Goal: Task Accomplishment & Management: Use online tool/utility

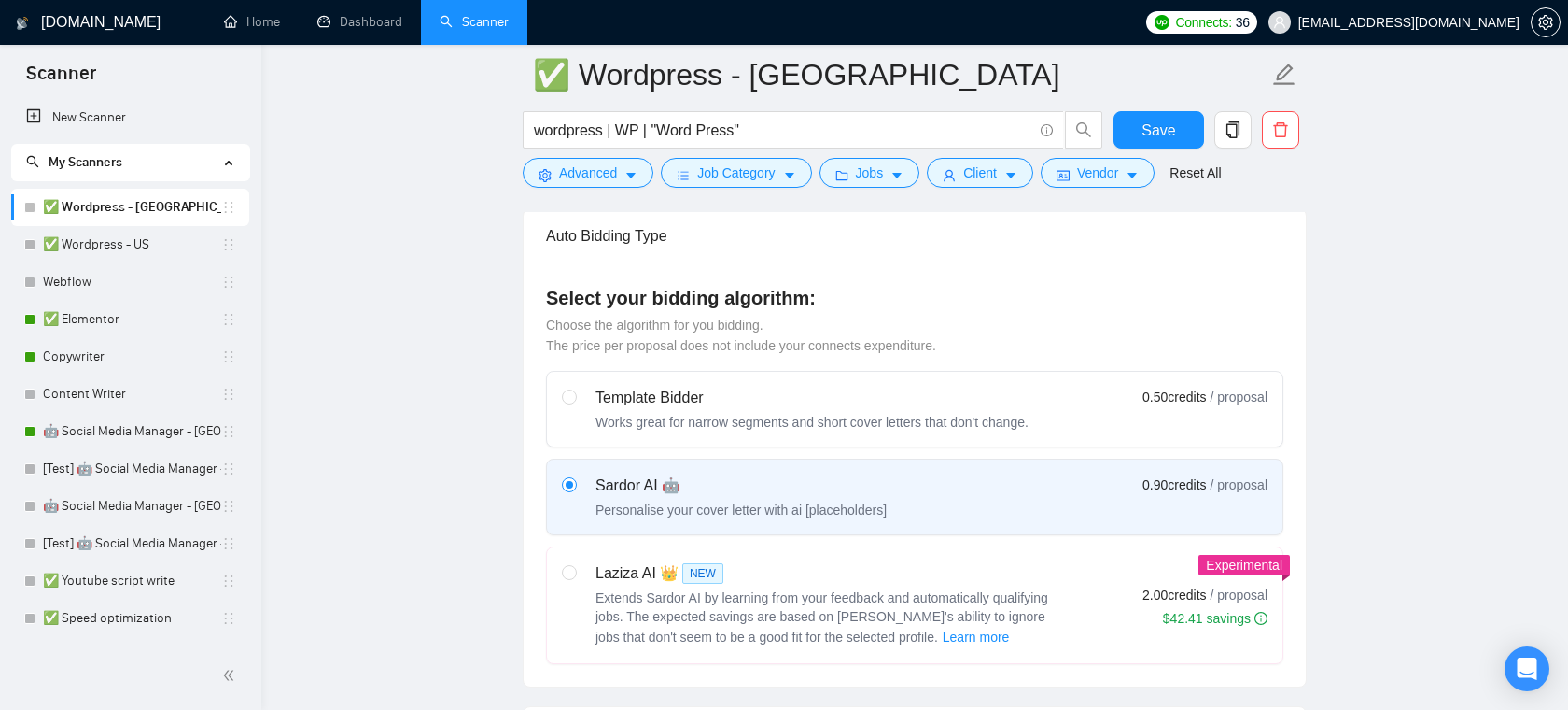
scroll to position [649, 0]
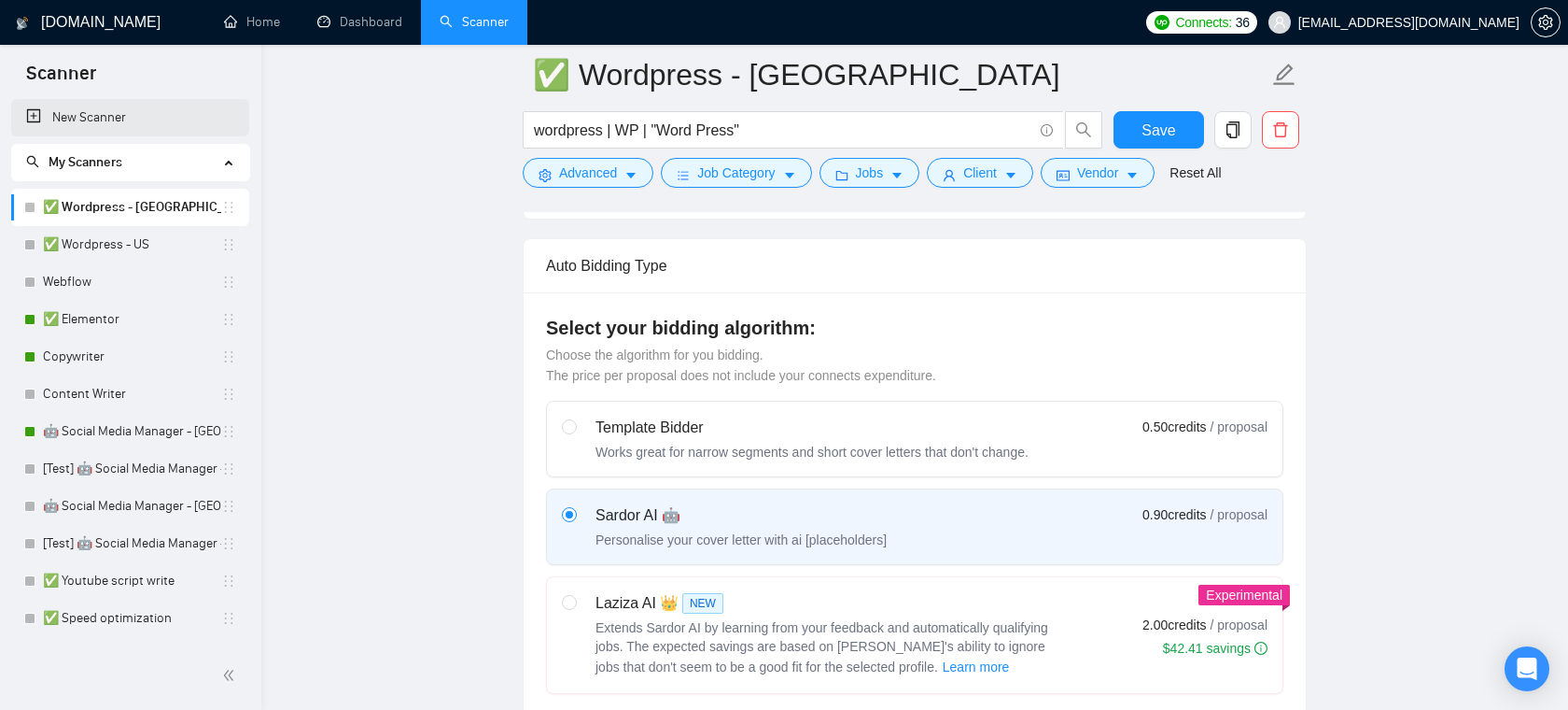
click at [159, 121] on link "New Scanner" at bounding box center [130, 118] width 208 height 37
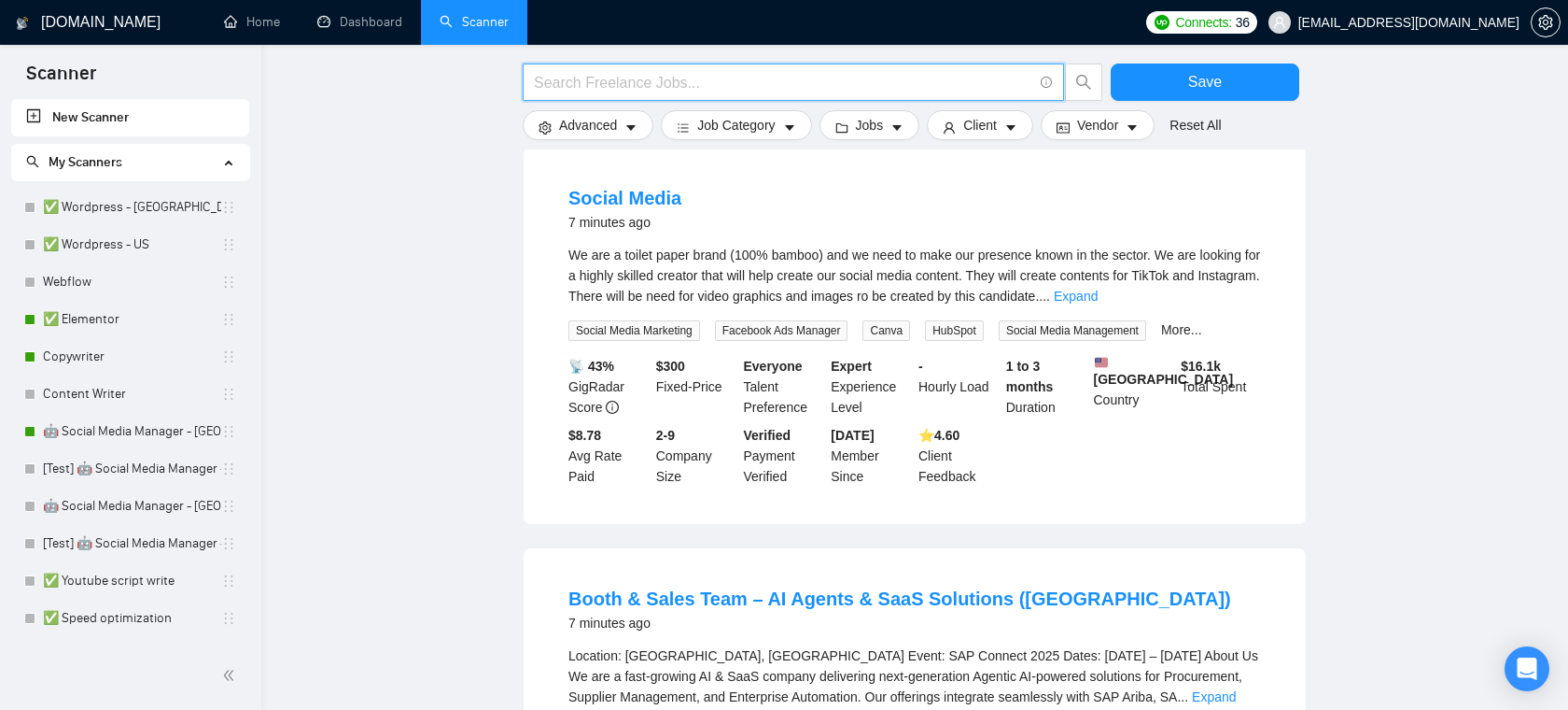
click at [686, 71] on input "text" at bounding box center [783, 82] width 498 height 23
type input "Python | Django"
click at [449, 198] on main "Python | Django Save Advanced Job Category Jobs Client Vendor Reset All Preview…" at bounding box center [915, 609] width 1247 height 2367
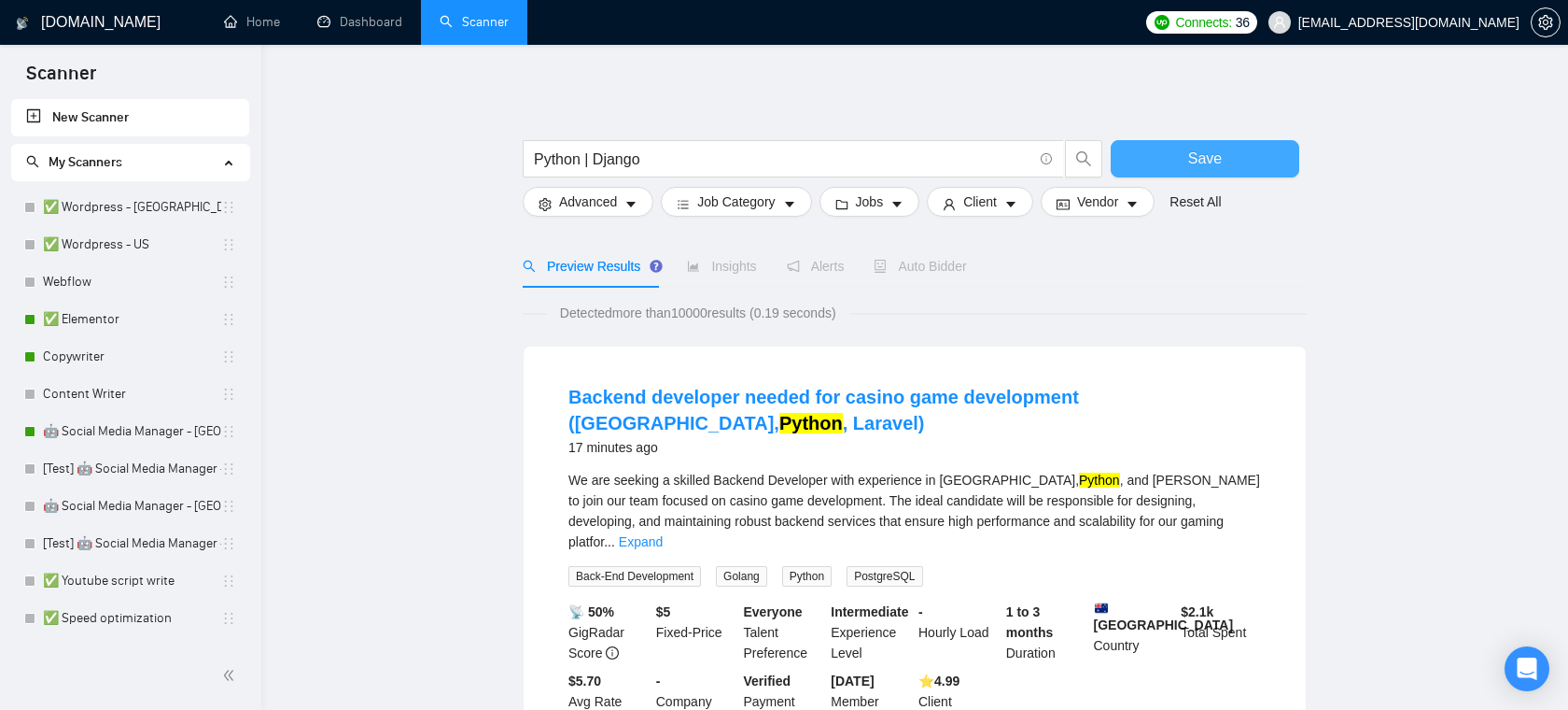
click at [1179, 145] on button "Save" at bounding box center [1204, 159] width 188 height 37
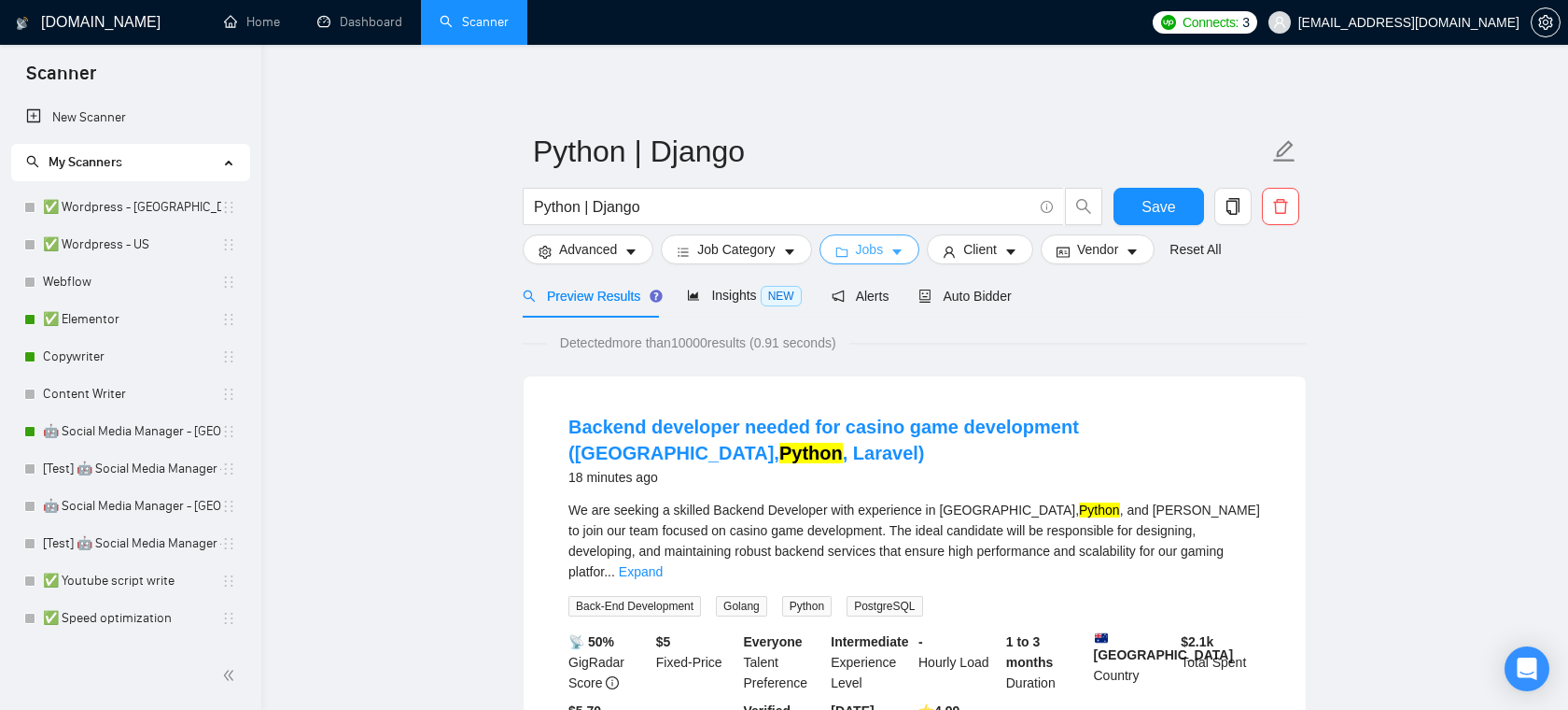
click at [872, 256] on span "Jobs" at bounding box center [869, 249] width 28 height 21
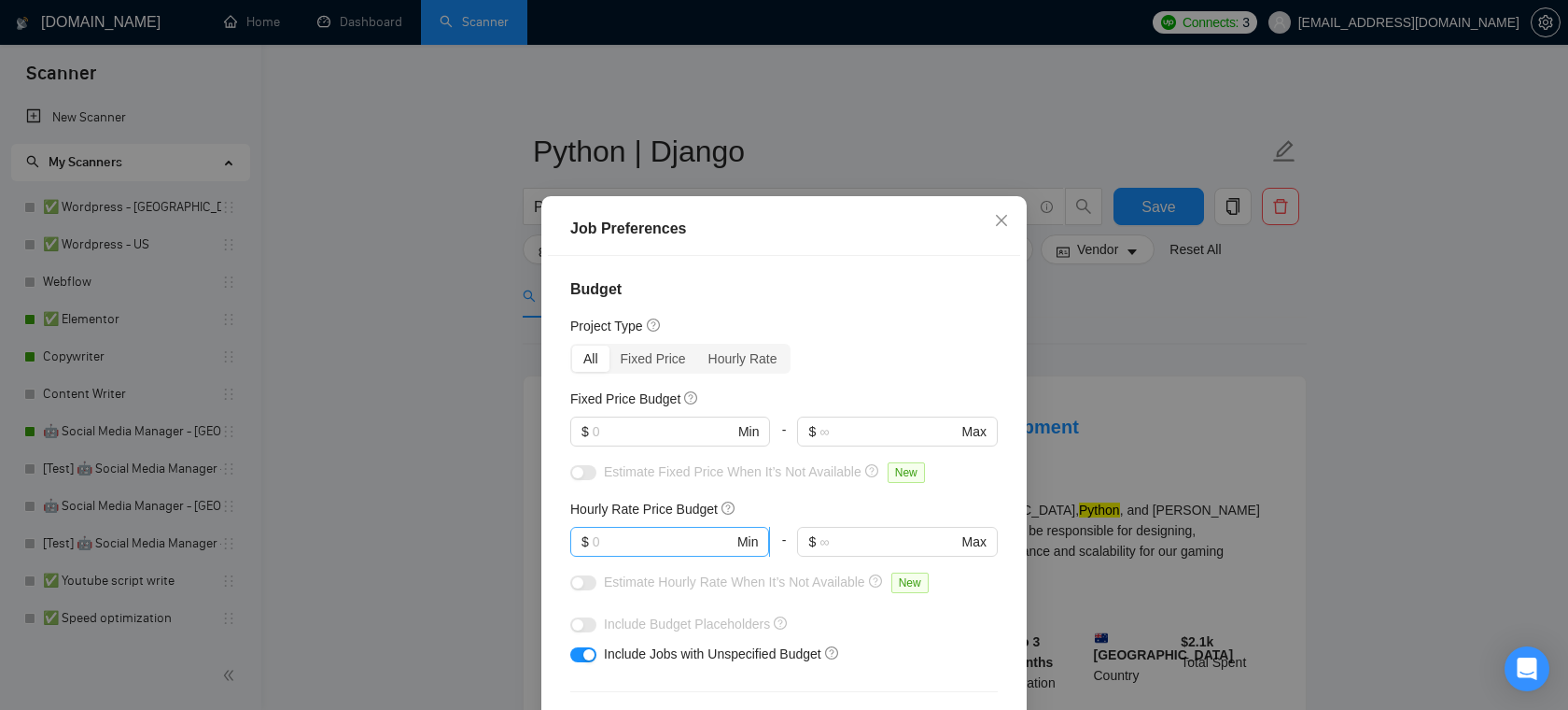
click at [628, 551] on span "$ Min" at bounding box center [669, 541] width 199 height 30
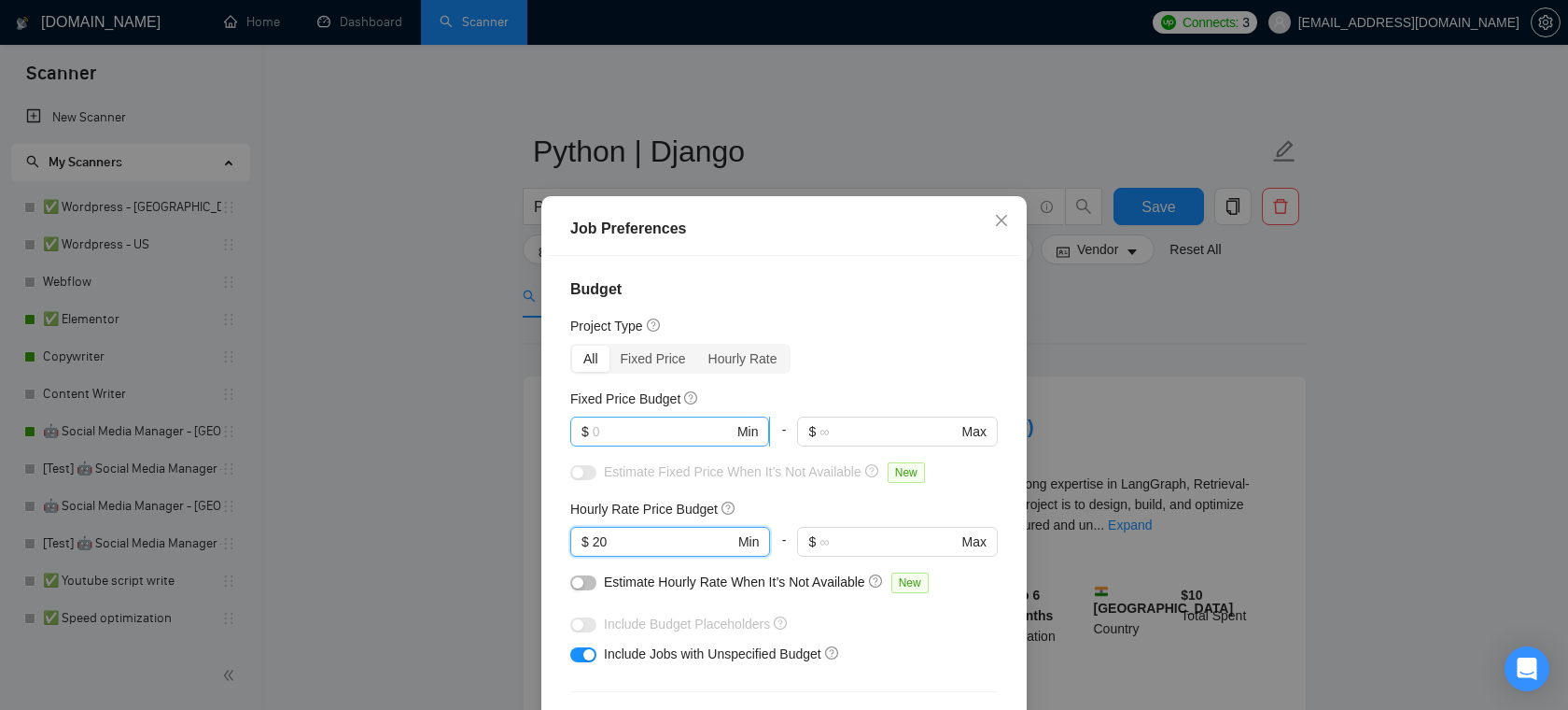
type input "20"
click at [638, 423] on input "text" at bounding box center [664, 432] width 141 height 21
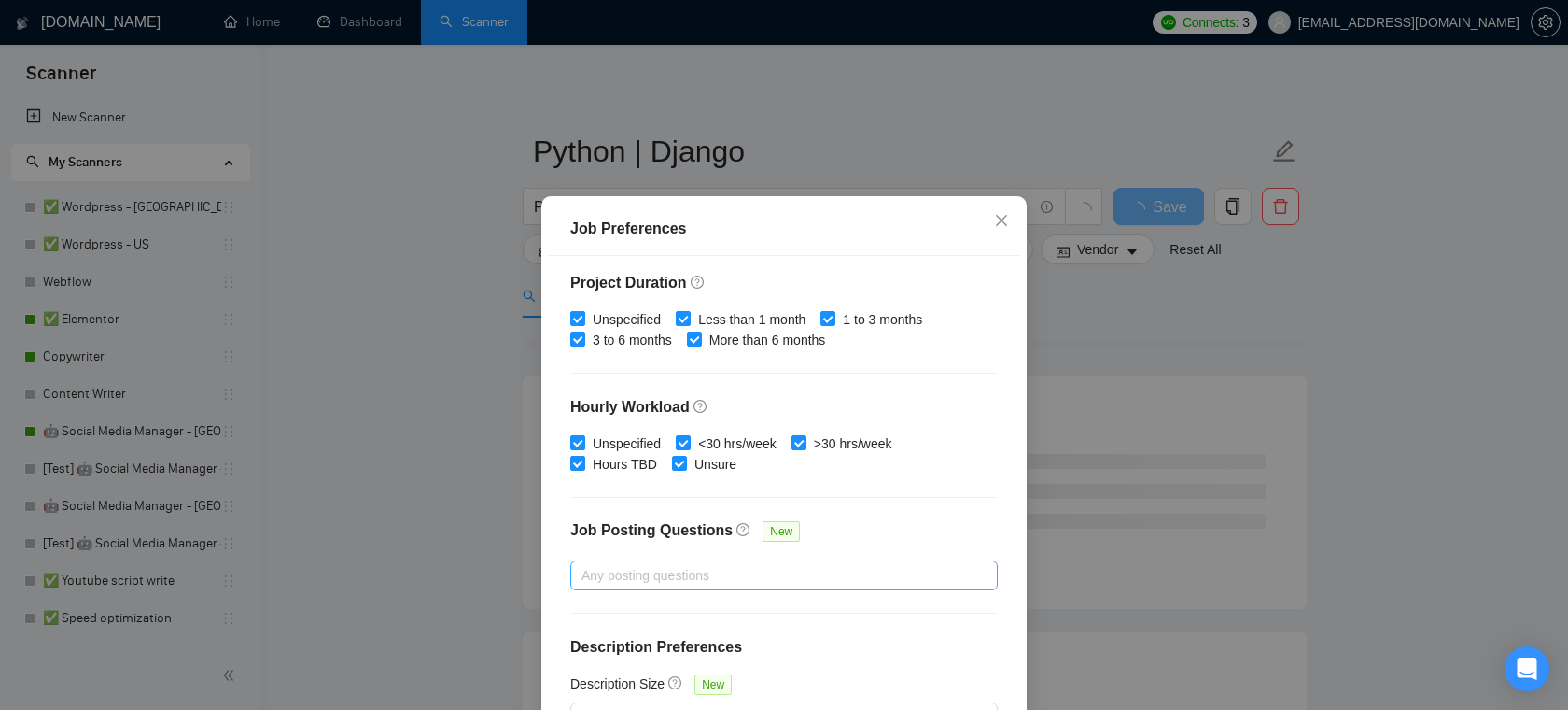
scroll to position [124, 0]
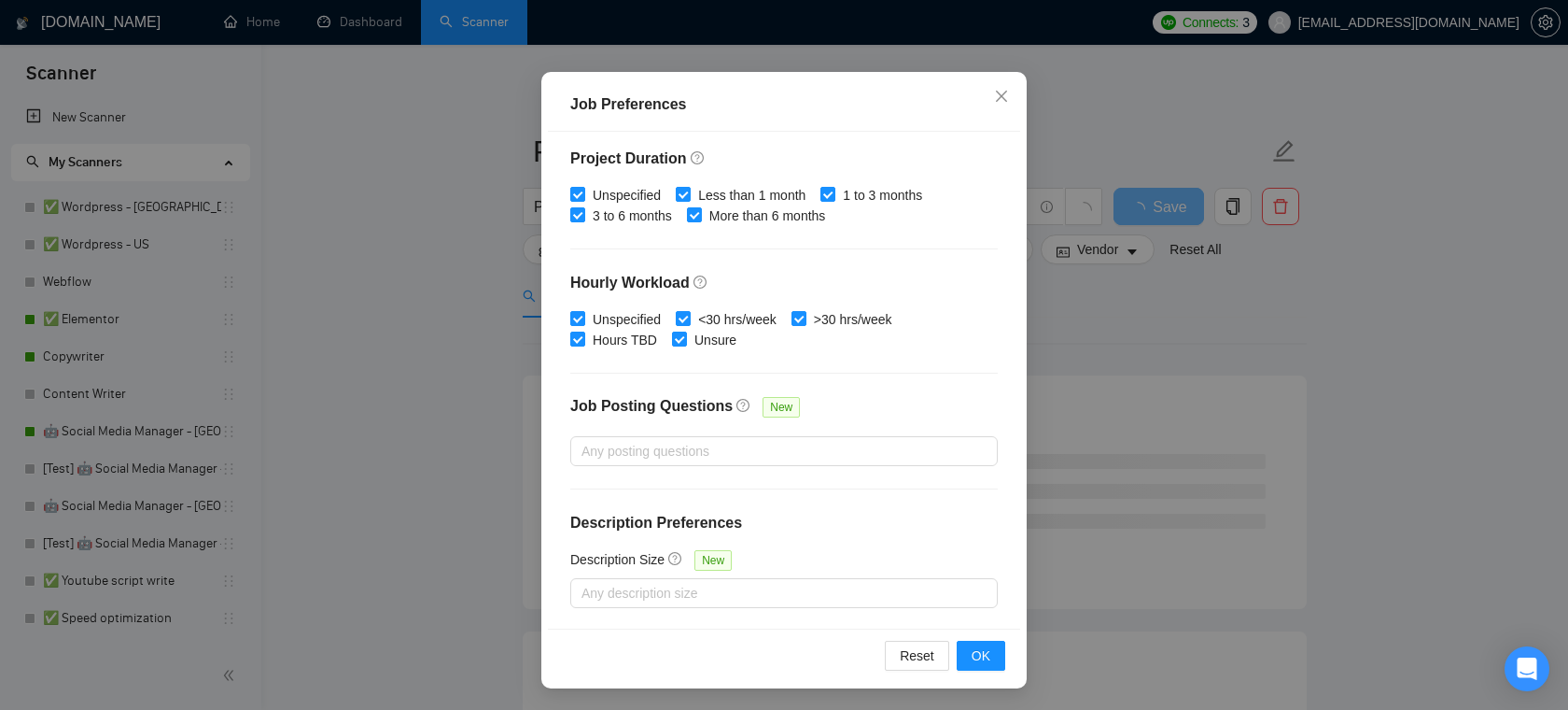
type input "1000"
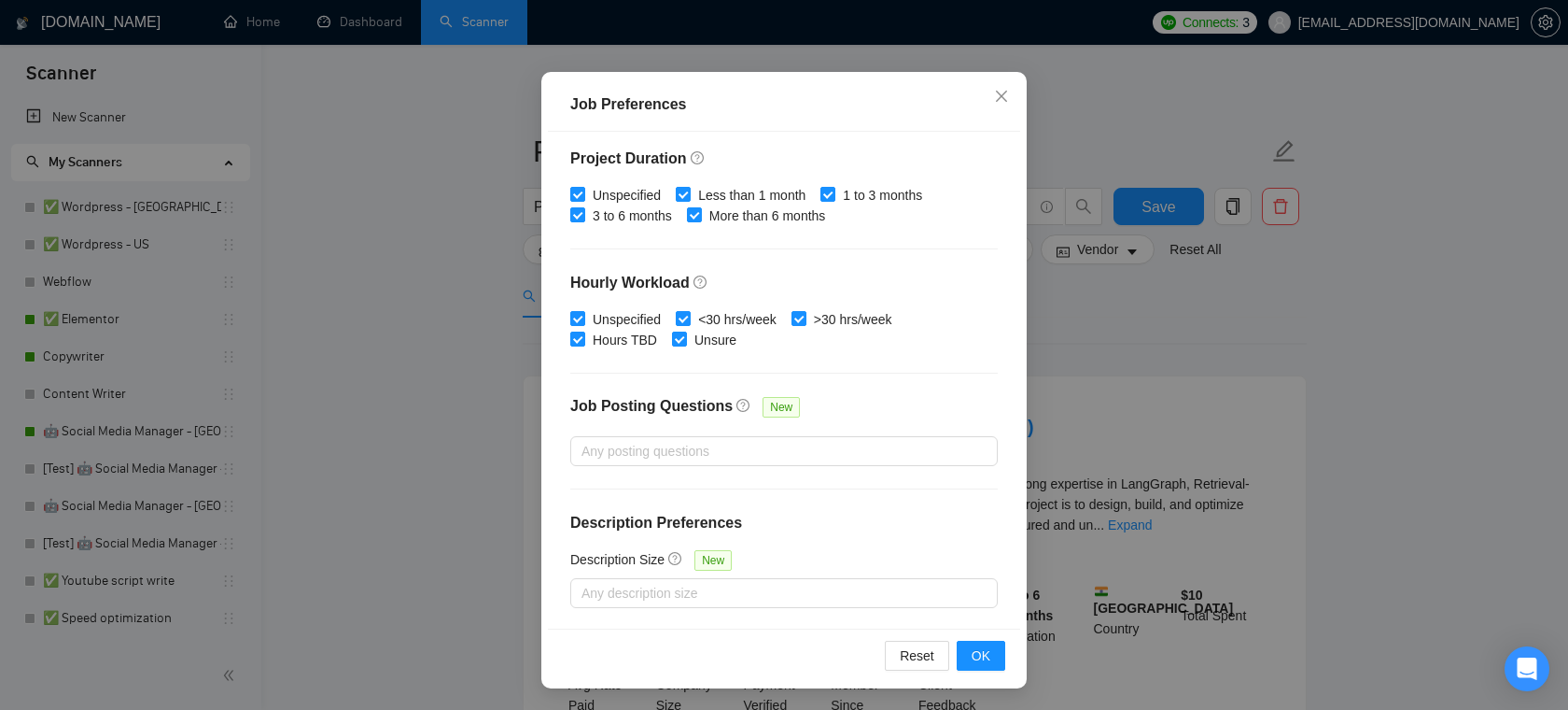
click at [1006, 678] on div "Reset OK" at bounding box center [784, 656] width 473 height 54
click at [992, 659] on button "OK" at bounding box center [981, 656] width 49 height 30
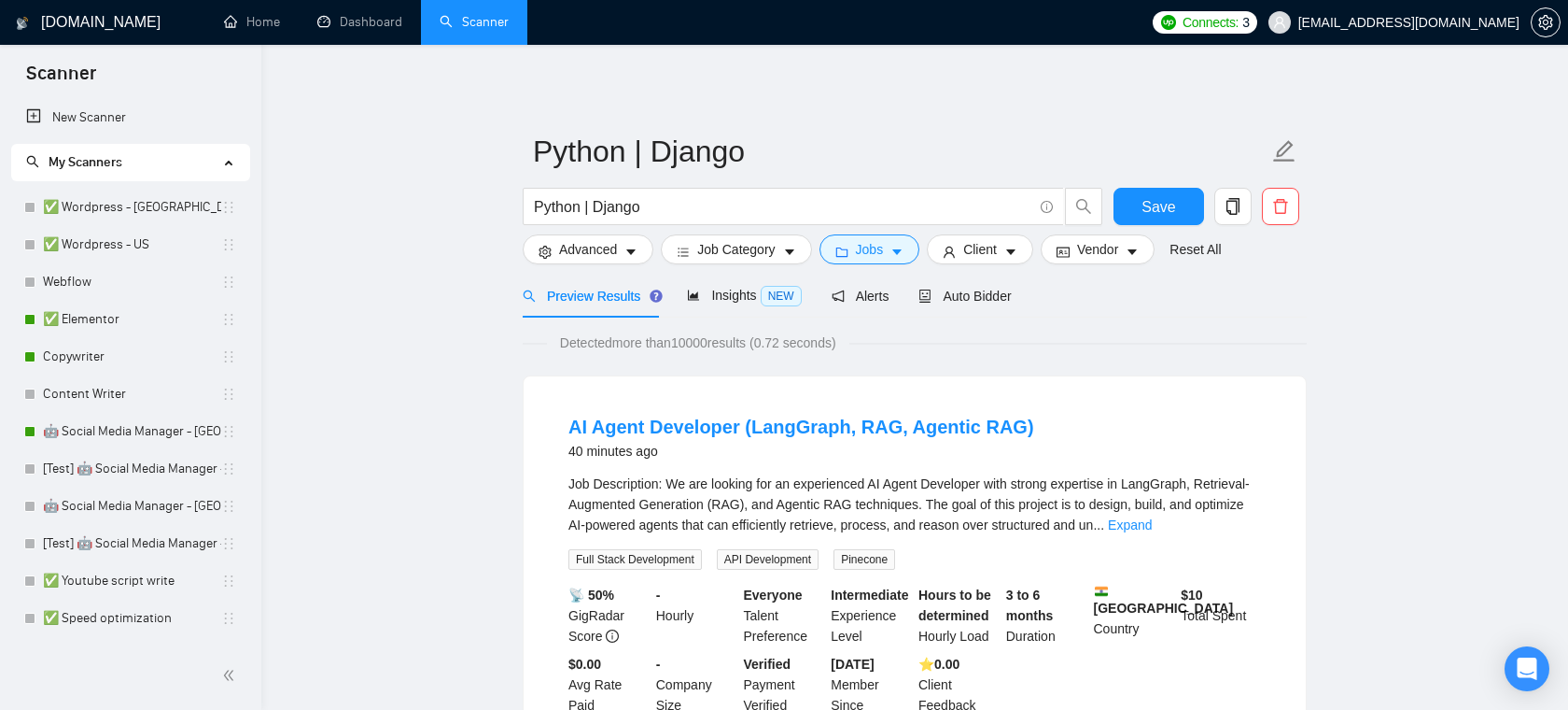
click at [849, 379] on div "AI Agent Developer (LangGraph, RAG, Agentic RAG) 40 minutes ago Job Description…" at bounding box center [914, 565] width 782 height 377
click at [749, 286] on div "Insights NEW" at bounding box center [743, 295] width 114 height 21
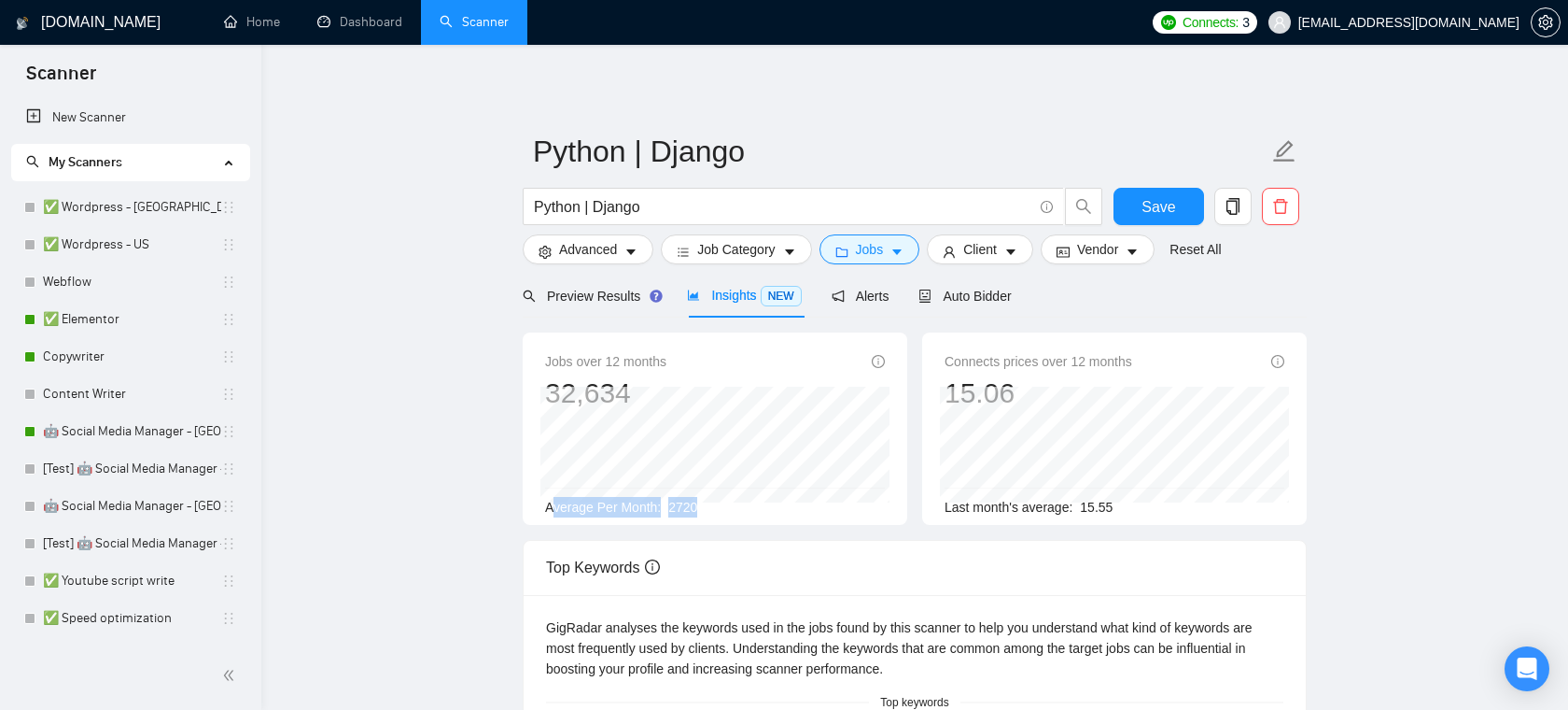
drag, startPoint x: 713, startPoint y: 509, endPoint x: 548, endPoint y: 505, distance: 165.0
click at [549, 505] on div "Average Per Month: 2720" at bounding box center [715, 507] width 340 height 21
click at [497, 444] on main "Python | Django Python | Django Save Advanced Job Category Jobs Client Vendor R…" at bounding box center [915, 700] width 1247 height 1253
click at [1008, 308] on div "Auto Bidder" at bounding box center [964, 295] width 93 height 44
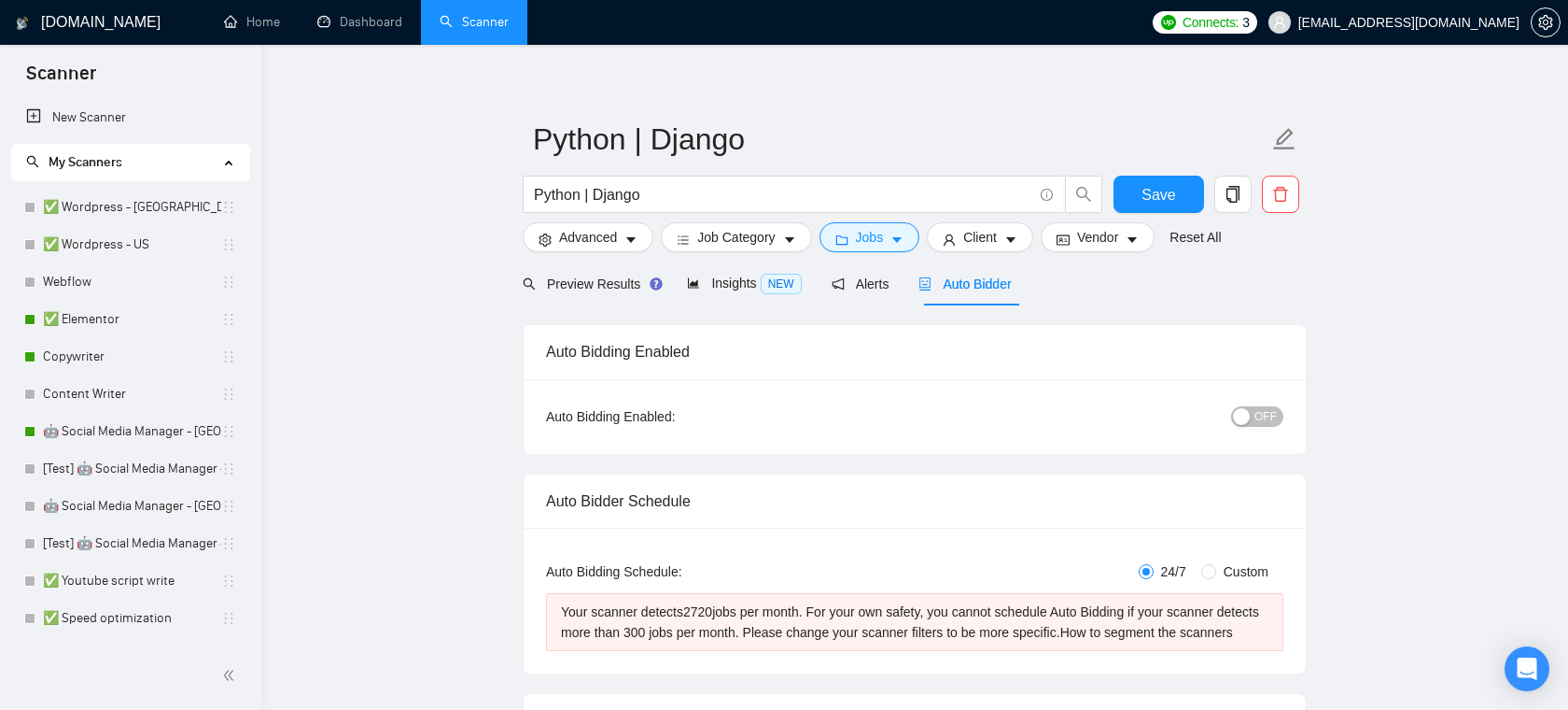
scroll to position [14, 0]
click at [762, 290] on div "Insights NEW" at bounding box center [743, 281] width 114 height 21
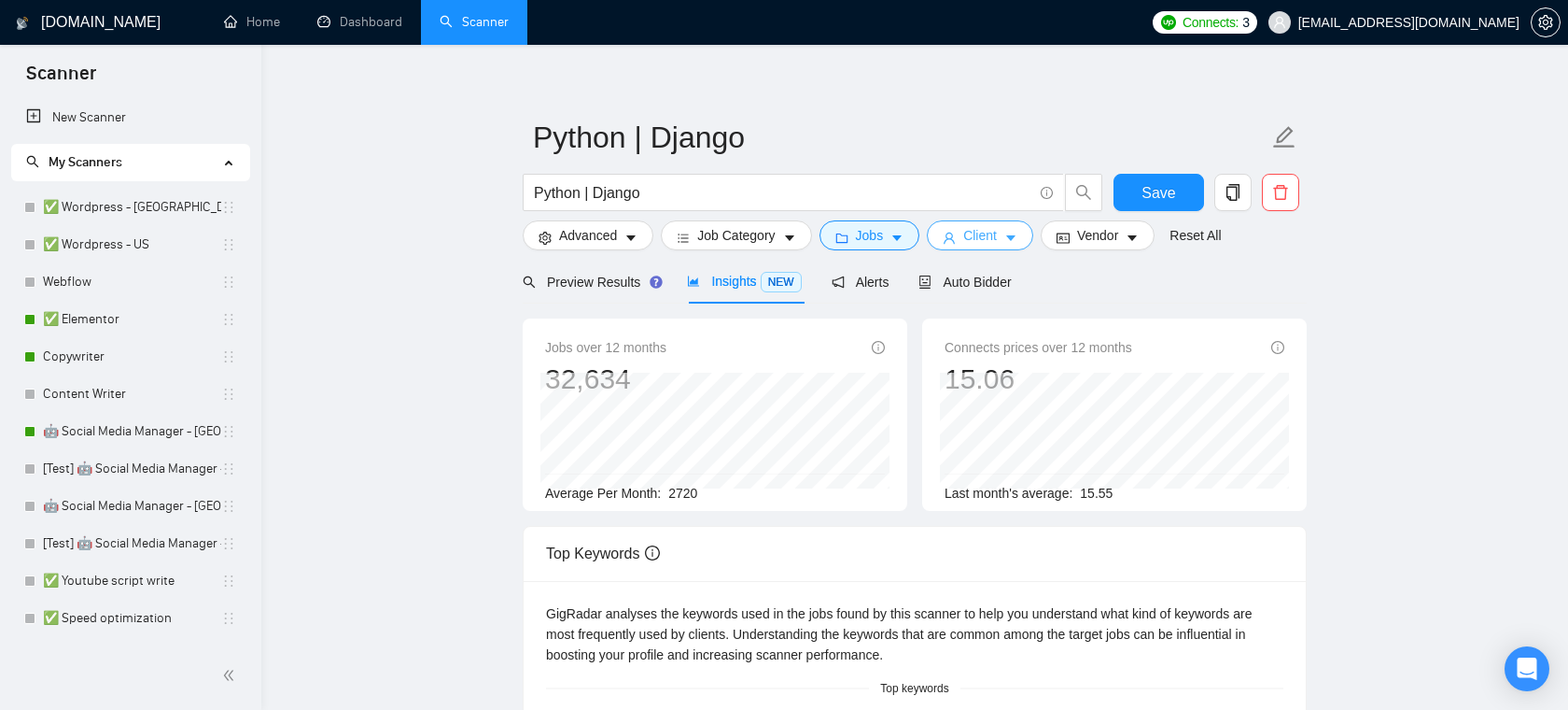
click at [979, 232] on span "Client" at bounding box center [980, 236] width 33 height 21
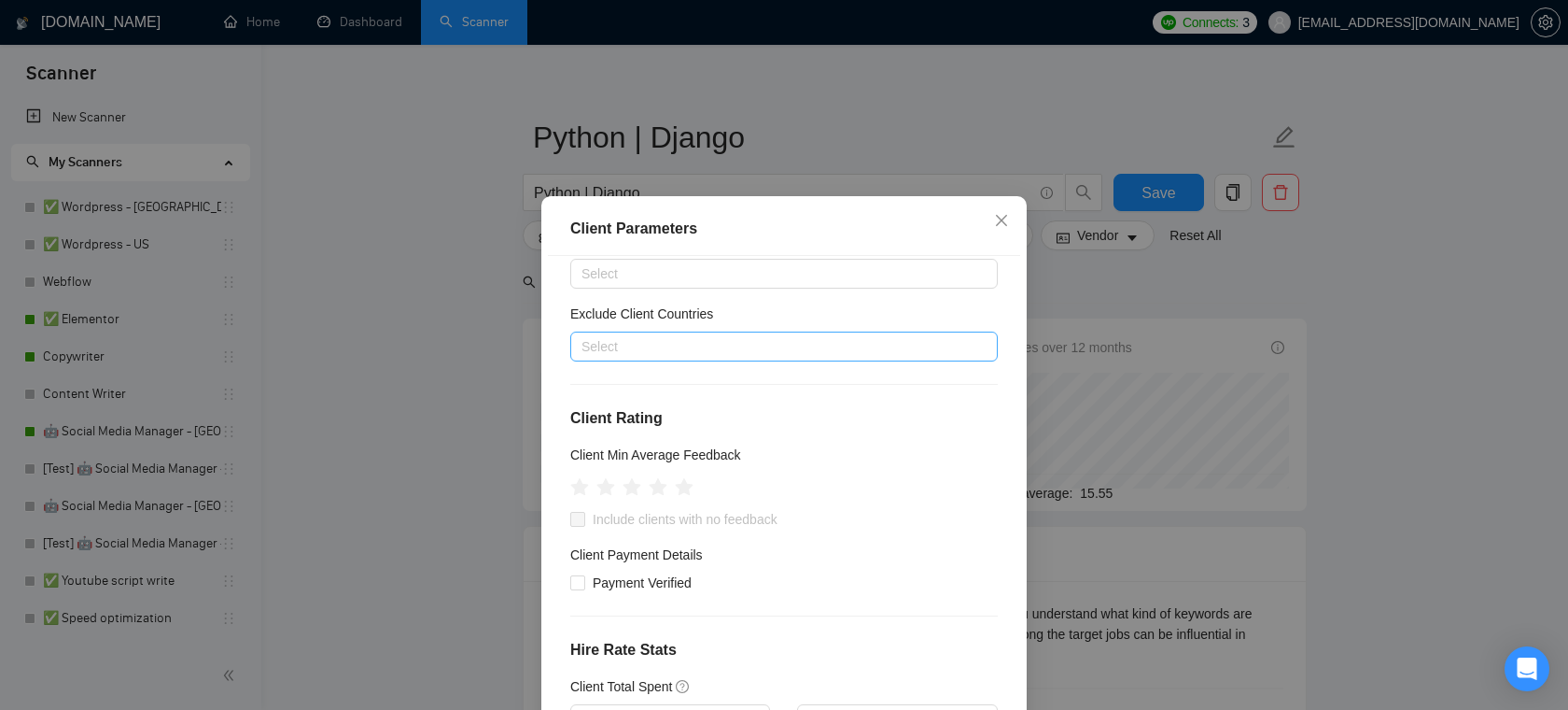
scroll to position [93, 0]
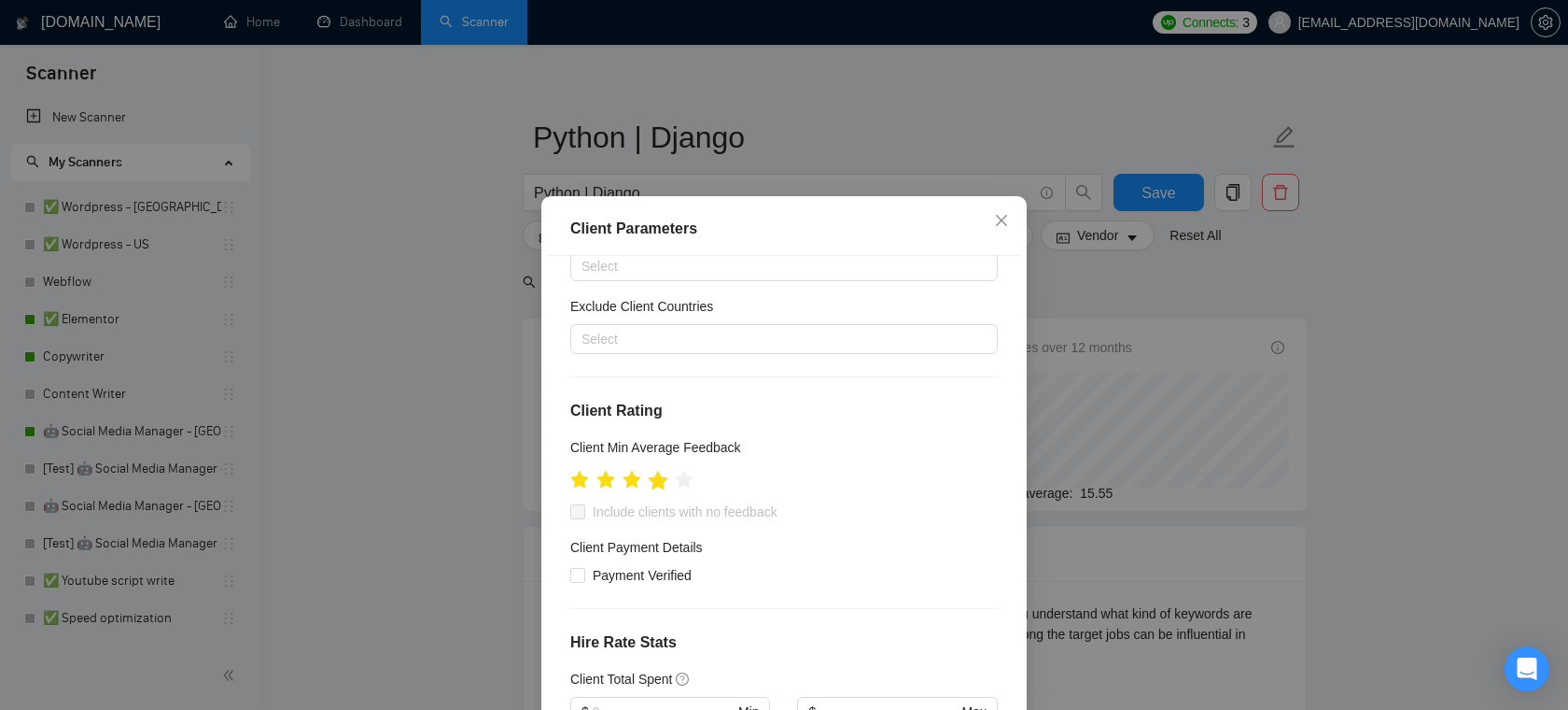
click at [662, 481] on icon "star" at bounding box center [658, 480] width 20 height 19
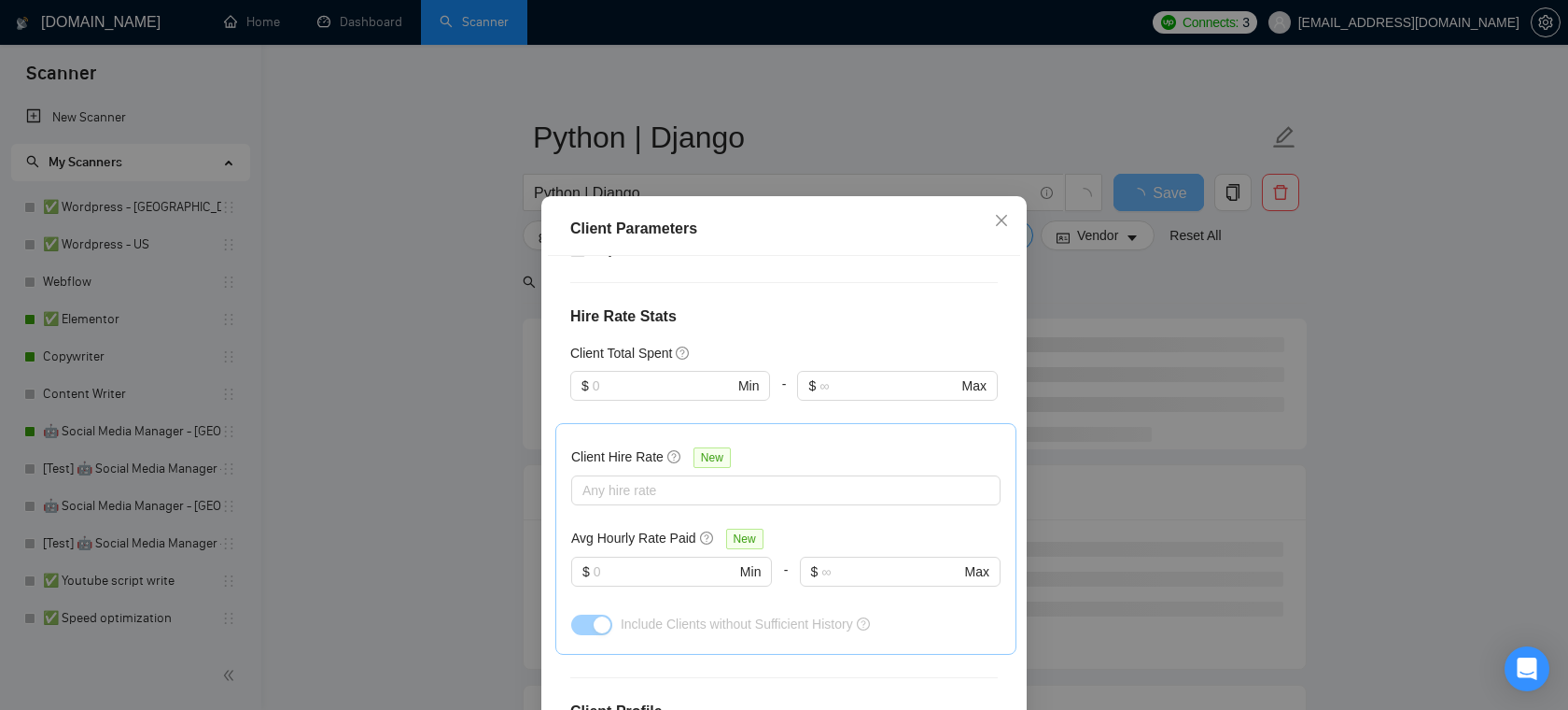
scroll to position [453, 0]
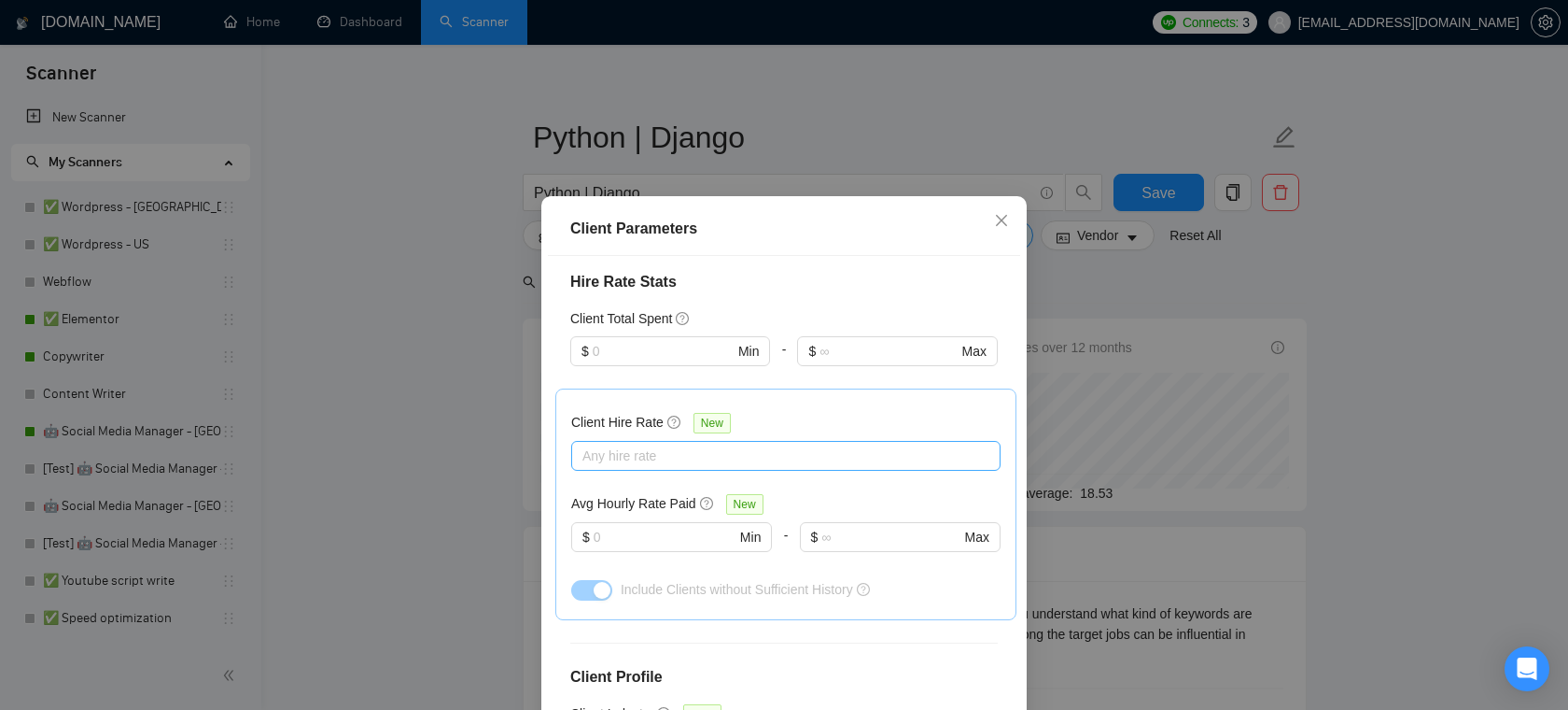
click at [670, 453] on div at bounding box center [776, 455] width 401 height 22
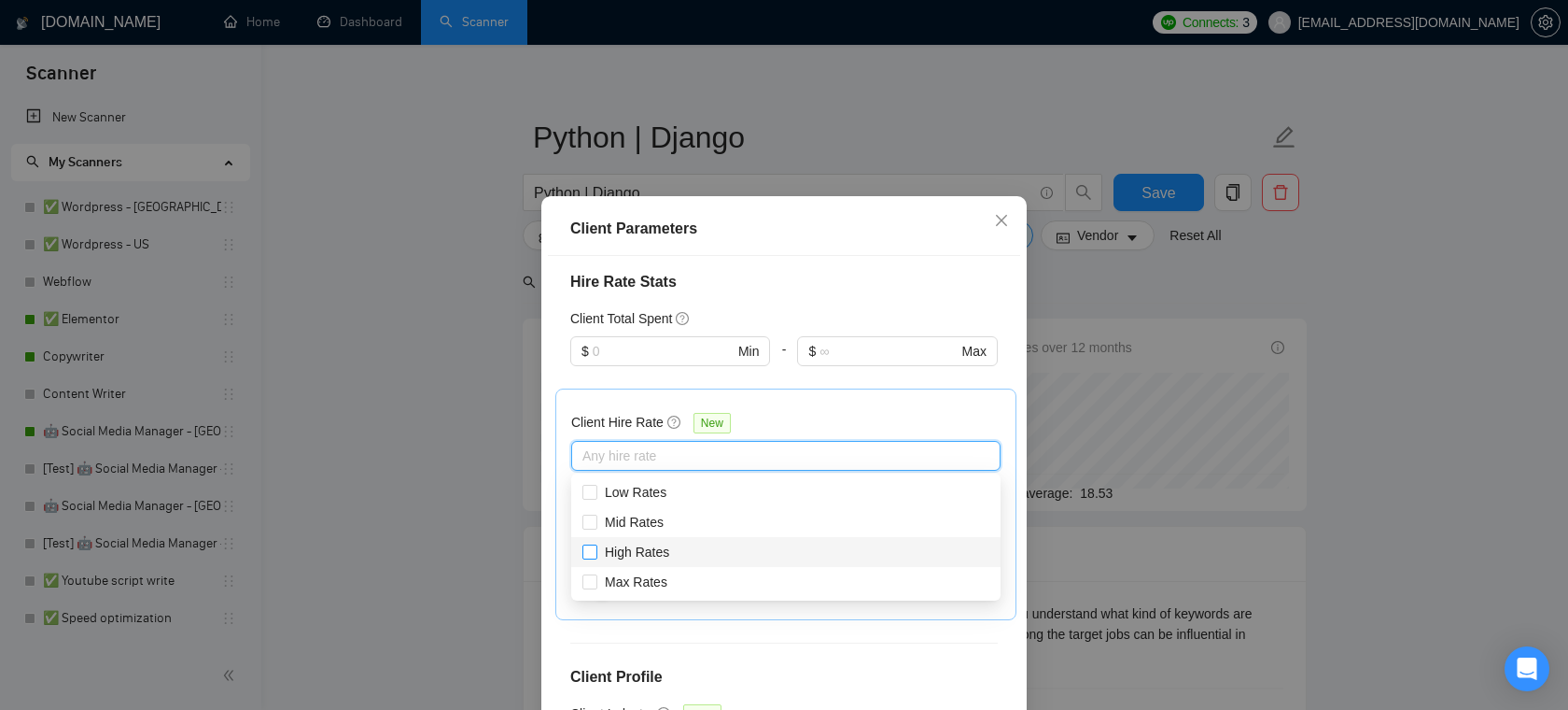
click at [615, 545] on span "High Rates" at bounding box center [636, 552] width 64 height 15
click at [596, 545] on input "High Rates" at bounding box center [589, 551] width 13 height 13
checkbox input "true"
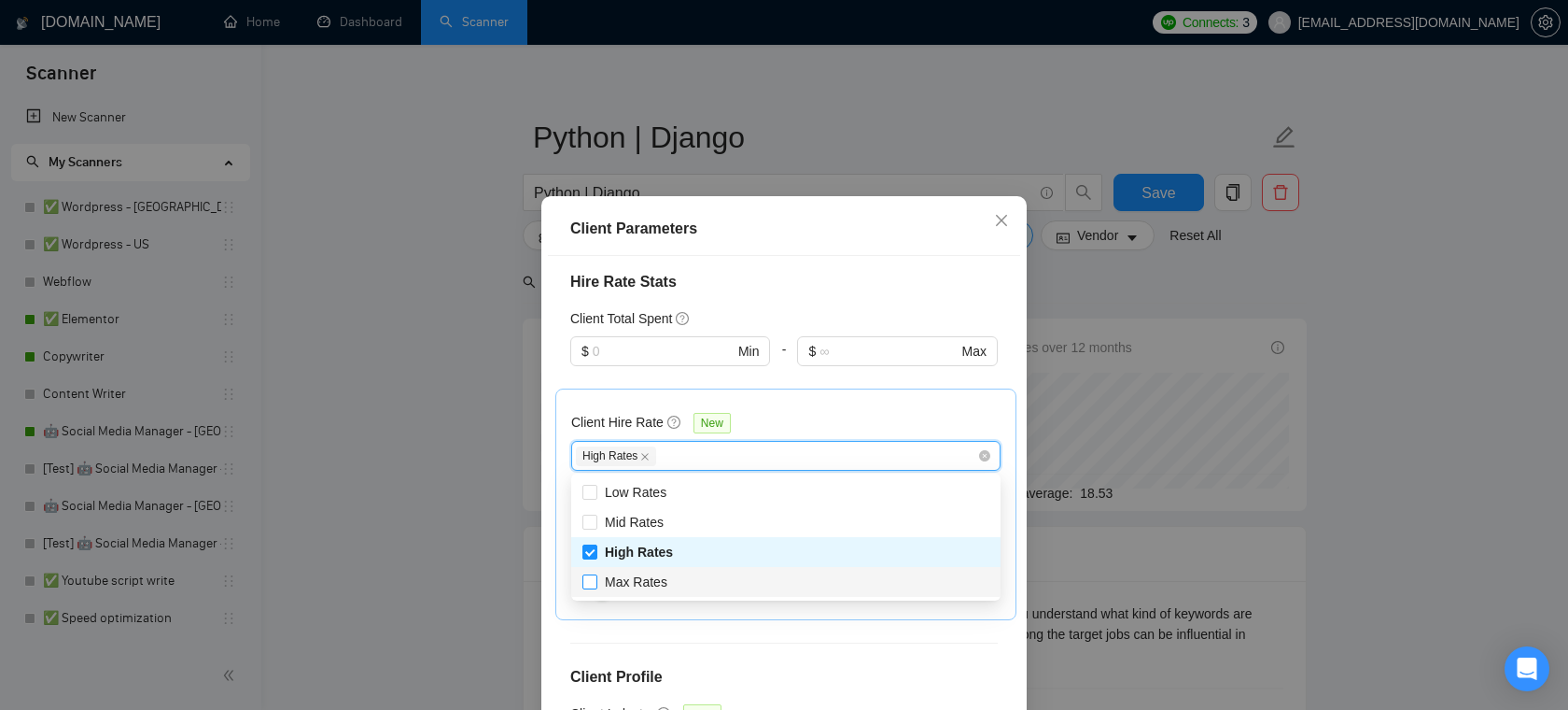
click at [587, 587] on input "Max Rates" at bounding box center [589, 581] width 13 height 13
checkbox input "true"
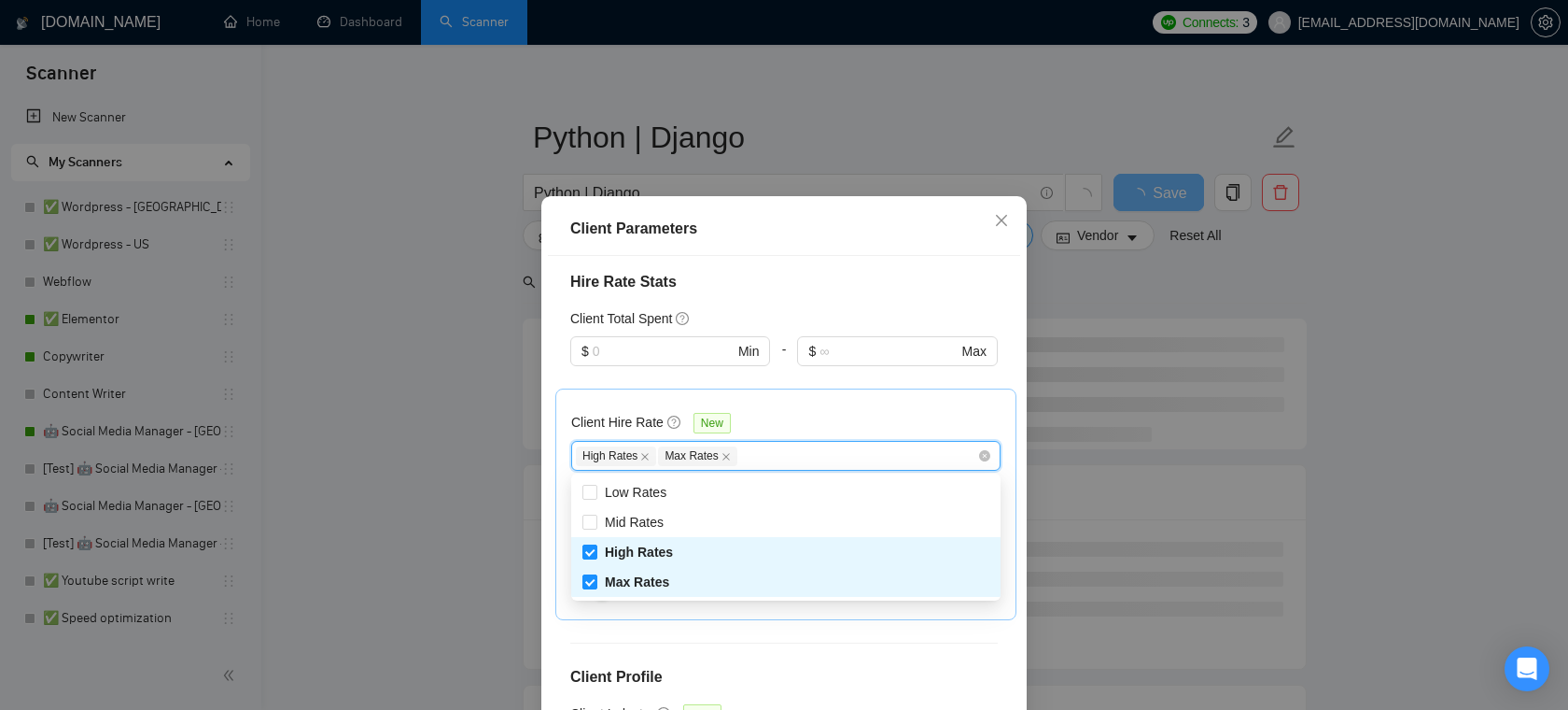
click at [723, 635] on div "Client Location Include Client Countries Select Exclude Client Countries Select…" at bounding box center [784, 505] width 473 height 497
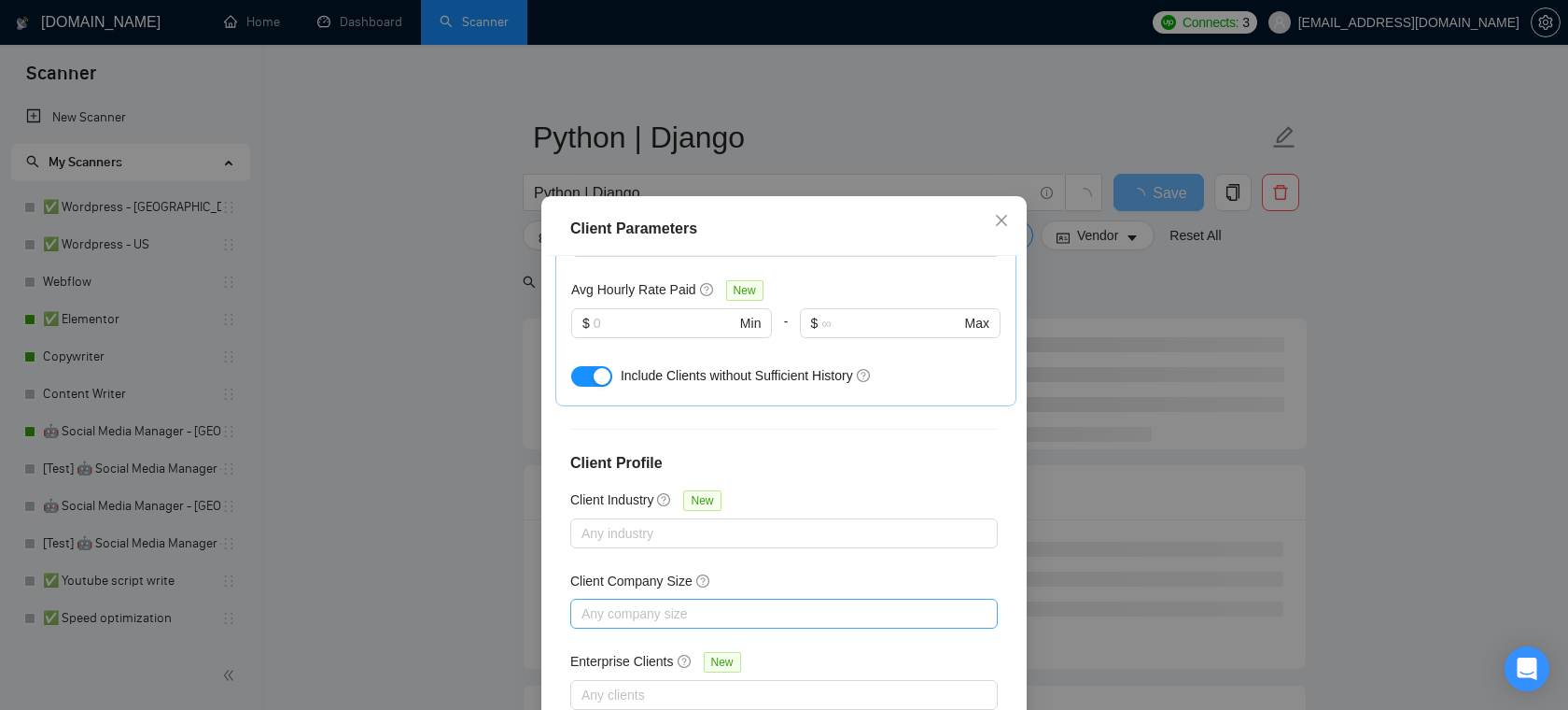
scroll to position [124, 0]
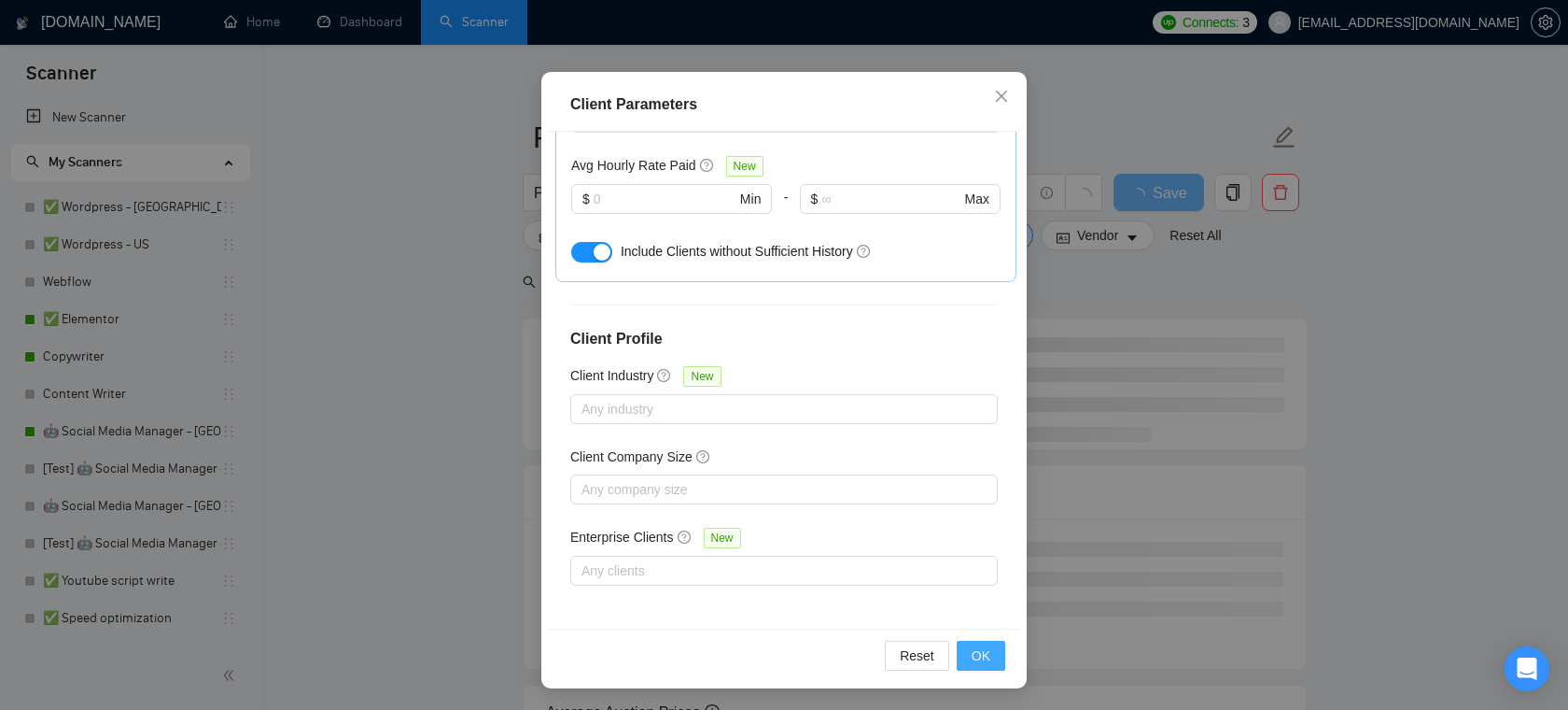
click at [971, 653] on button "OK" at bounding box center [981, 656] width 49 height 30
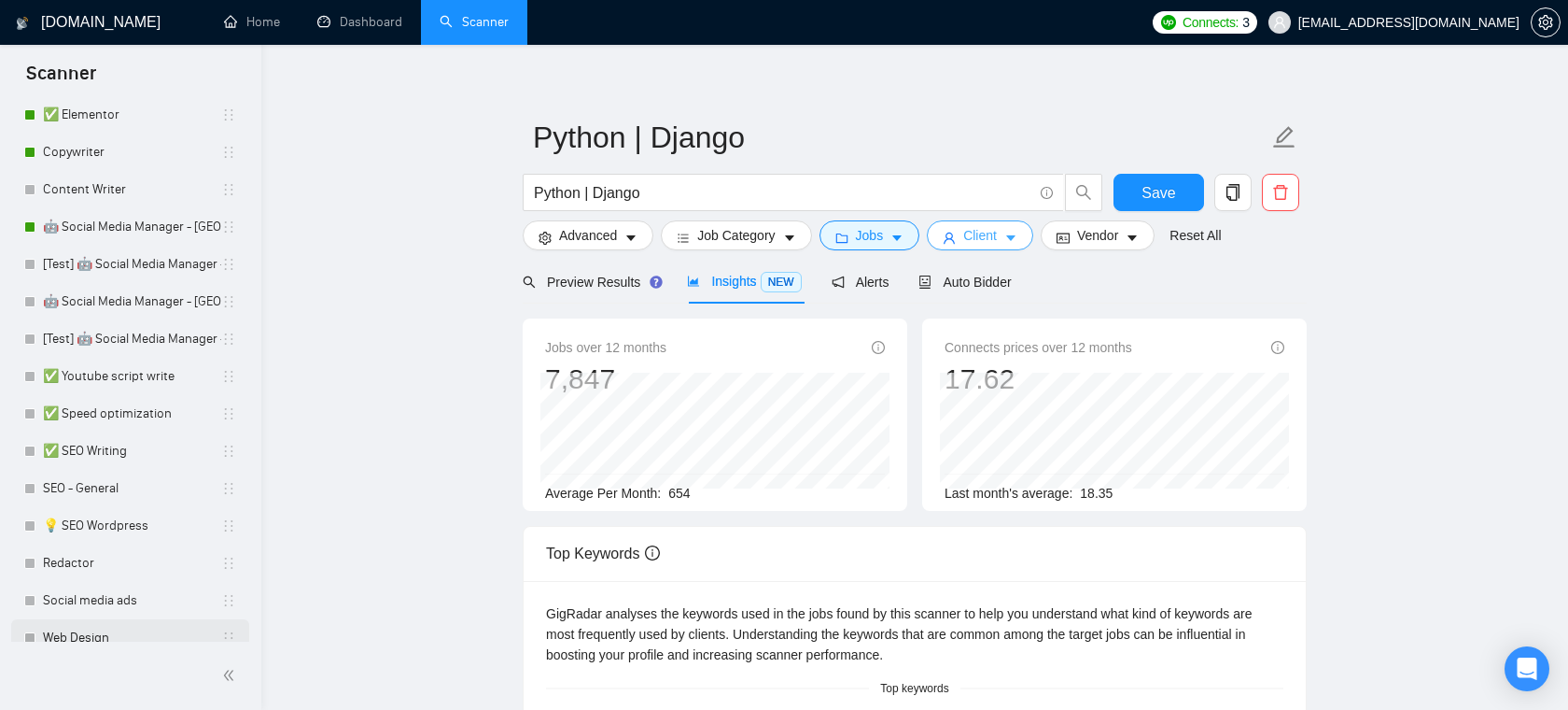
scroll to position [0, 0]
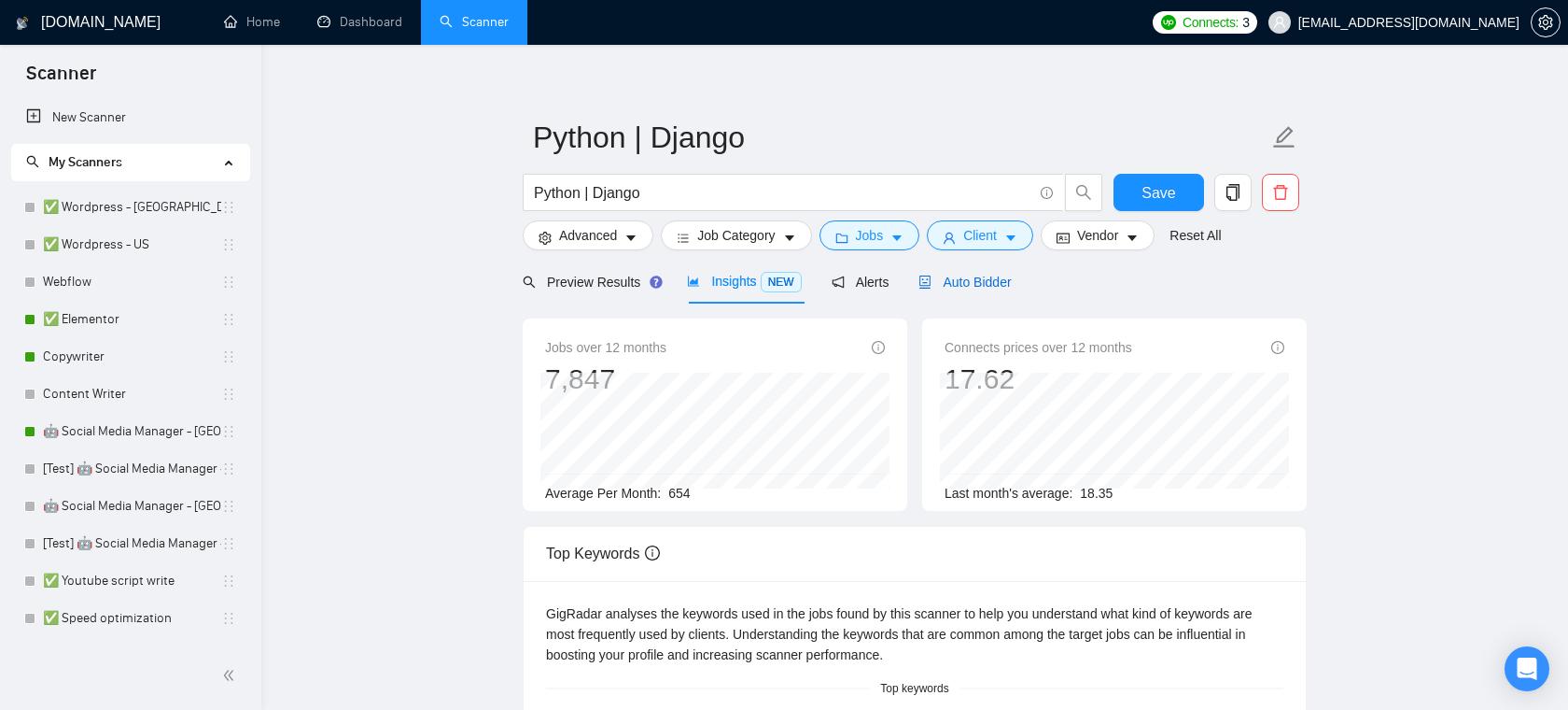
click at [979, 281] on span "Auto Bidder" at bounding box center [964, 282] width 93 height 15
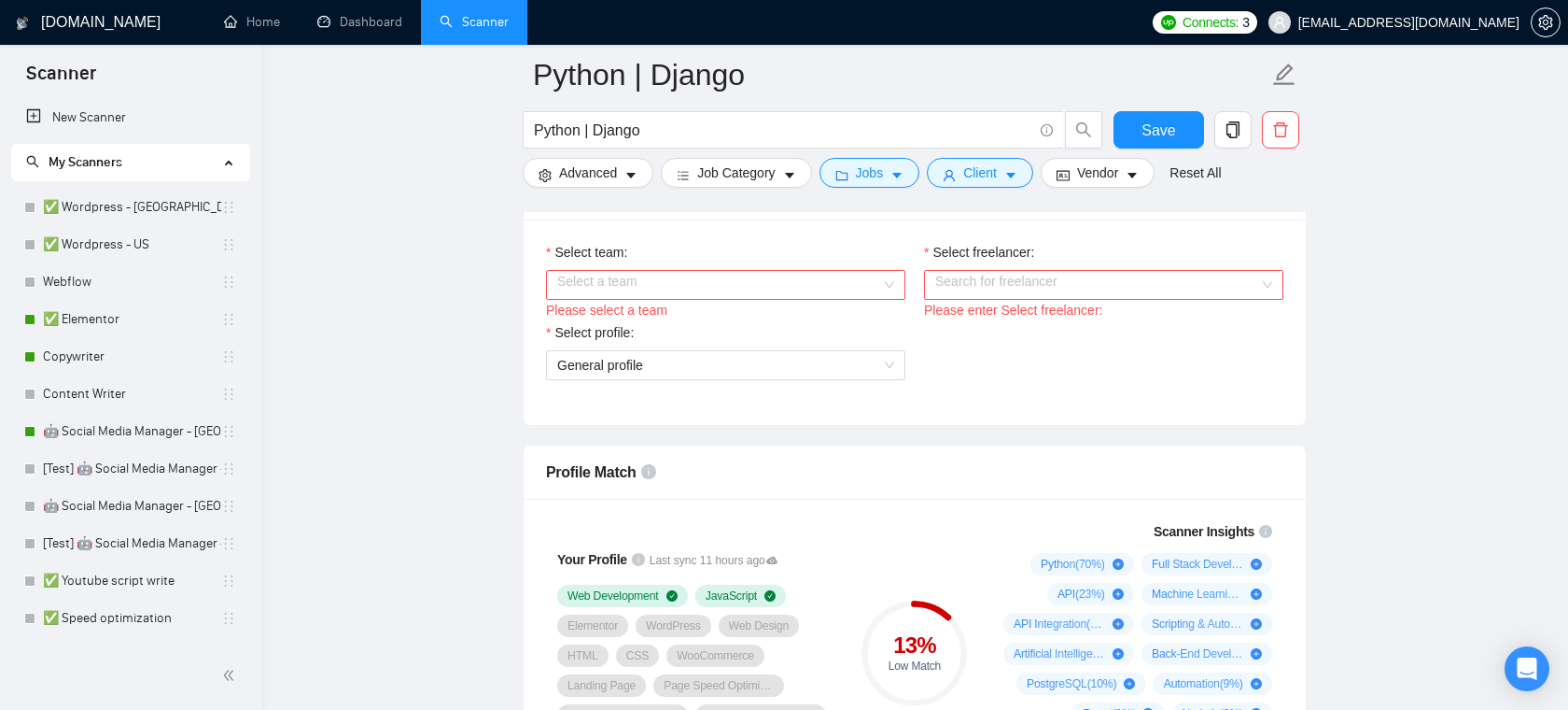
scroll to position [1054, 0]
click at [642, 298] on input "Select team:" at bounding box center [719, 283] width 324 height 28
click at [633, 346] on div "Areia Consulting" at bounding box center [726, 341] width 337 height 21
click at [1010, 298] on input "Select freelancer:" at bounding box center [1096, 283] width 324 height 28
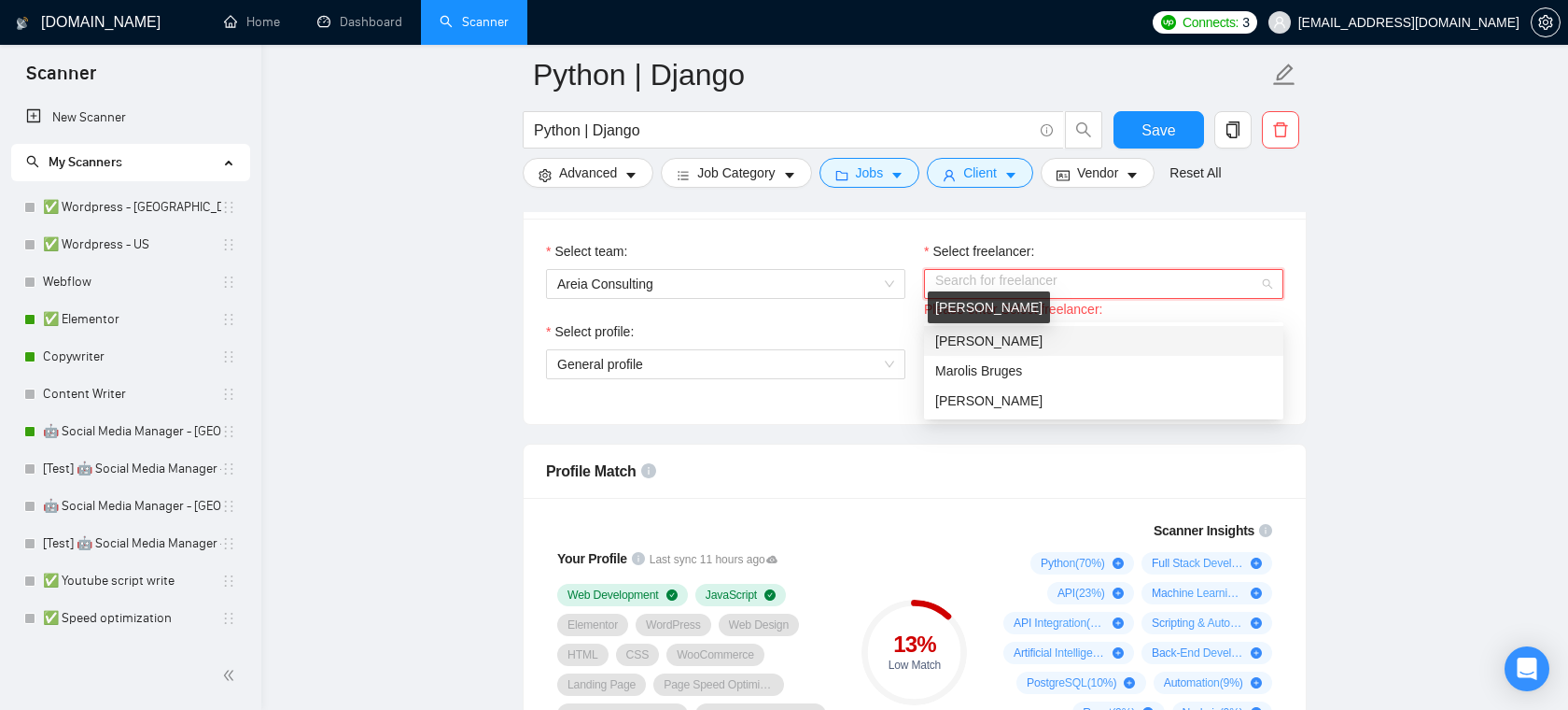
click at [1041, 343] on span "[PERSON_NAME]" at bounding box center [988, 341] width 107 height 15
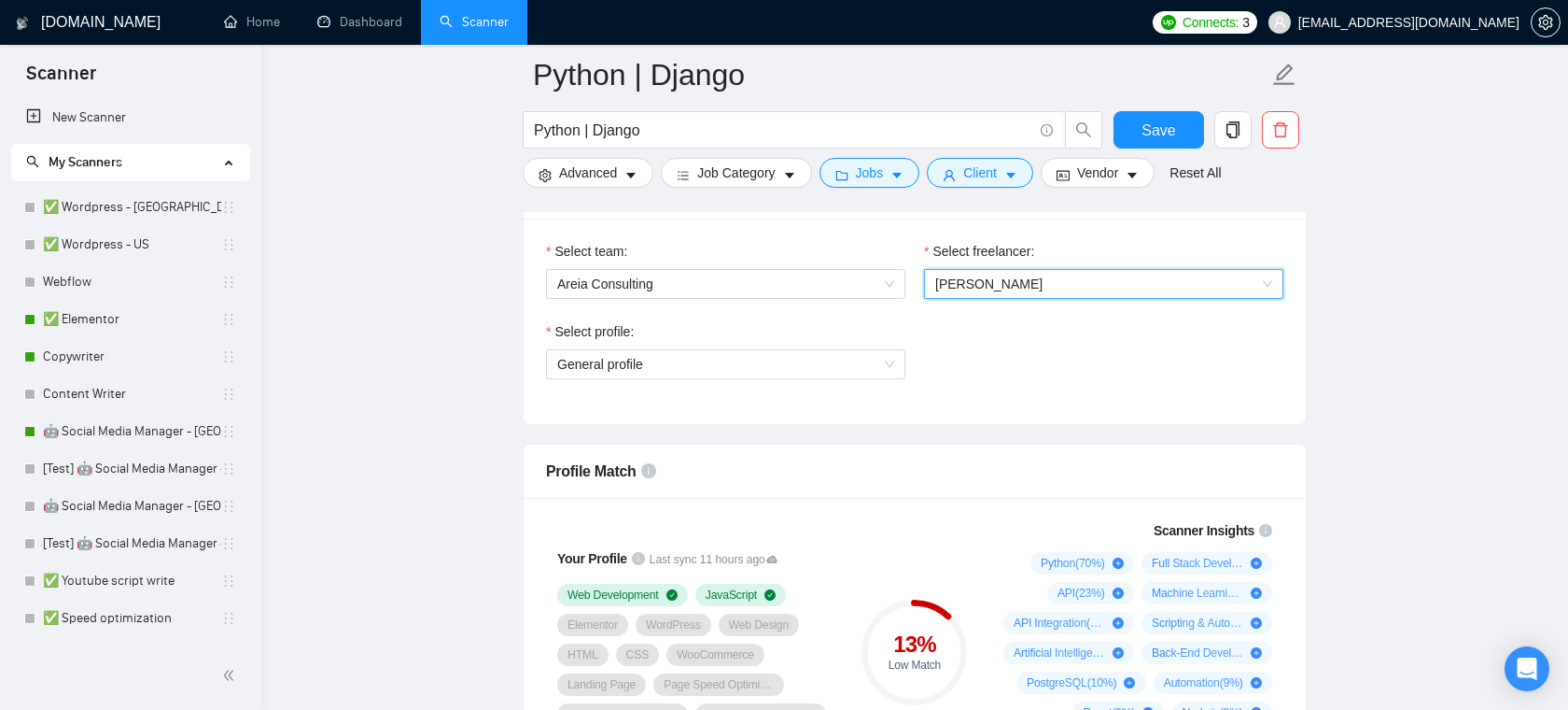
click at [972, 291] on span "[PERSON_NAME]" at bounding box center [988, 284] width 107 height 15
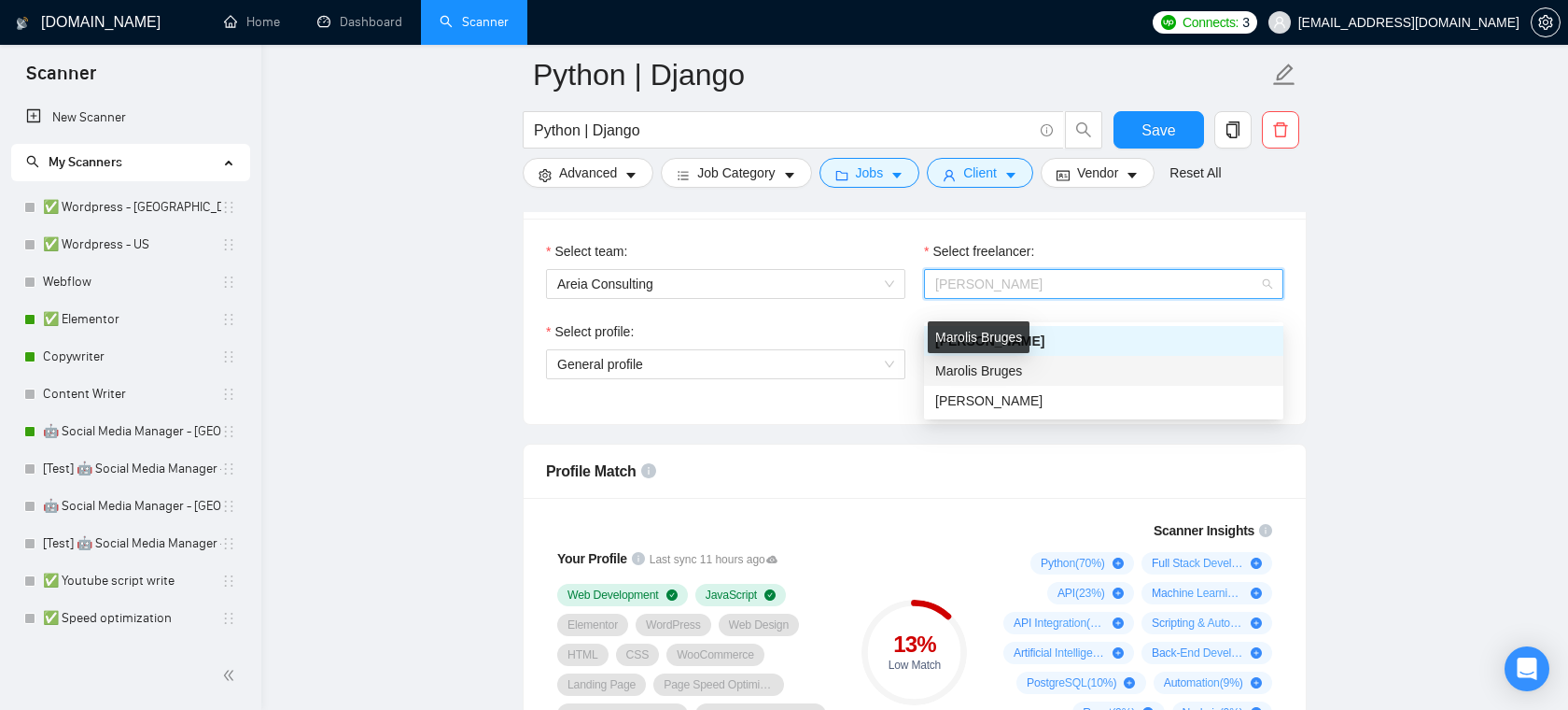
click at [985, 377] on span "Marolis Bruges" at bounding box center [978, 371] width 87 height 15
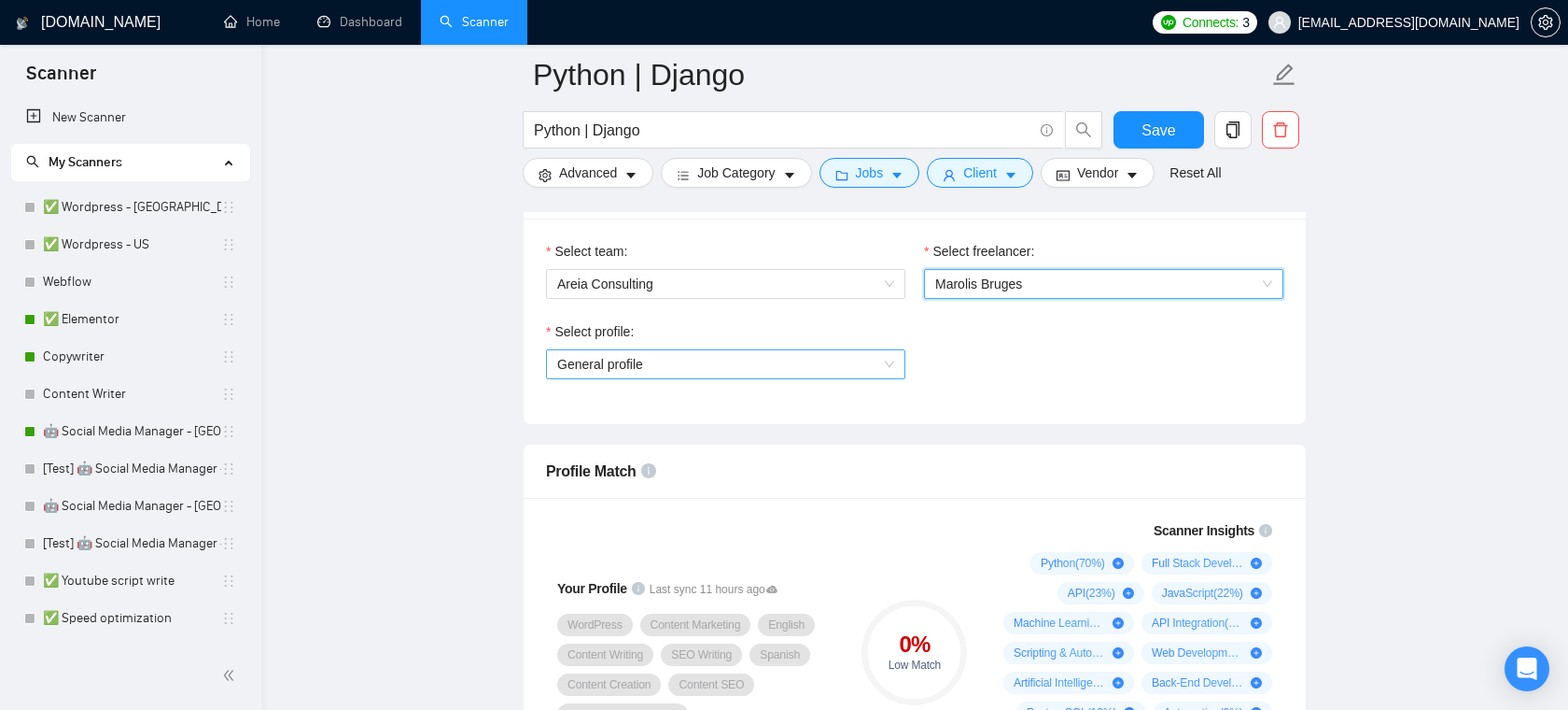
click at [632, 377] on span "General profile" at bounding box center [726, 364] width 337 height 28
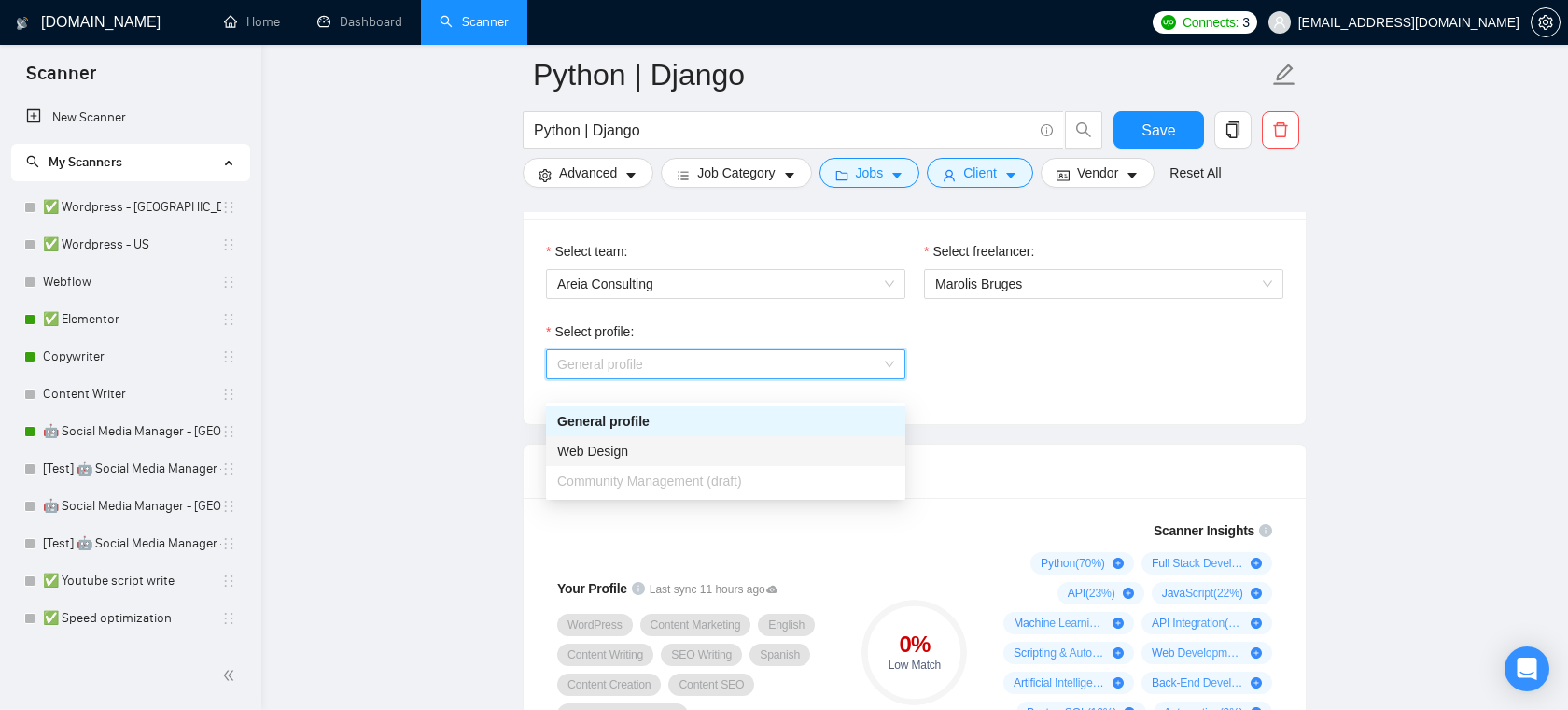
click at [619, 447] on span "Web Design" at bounding box center [593, 451] width 71 height 15
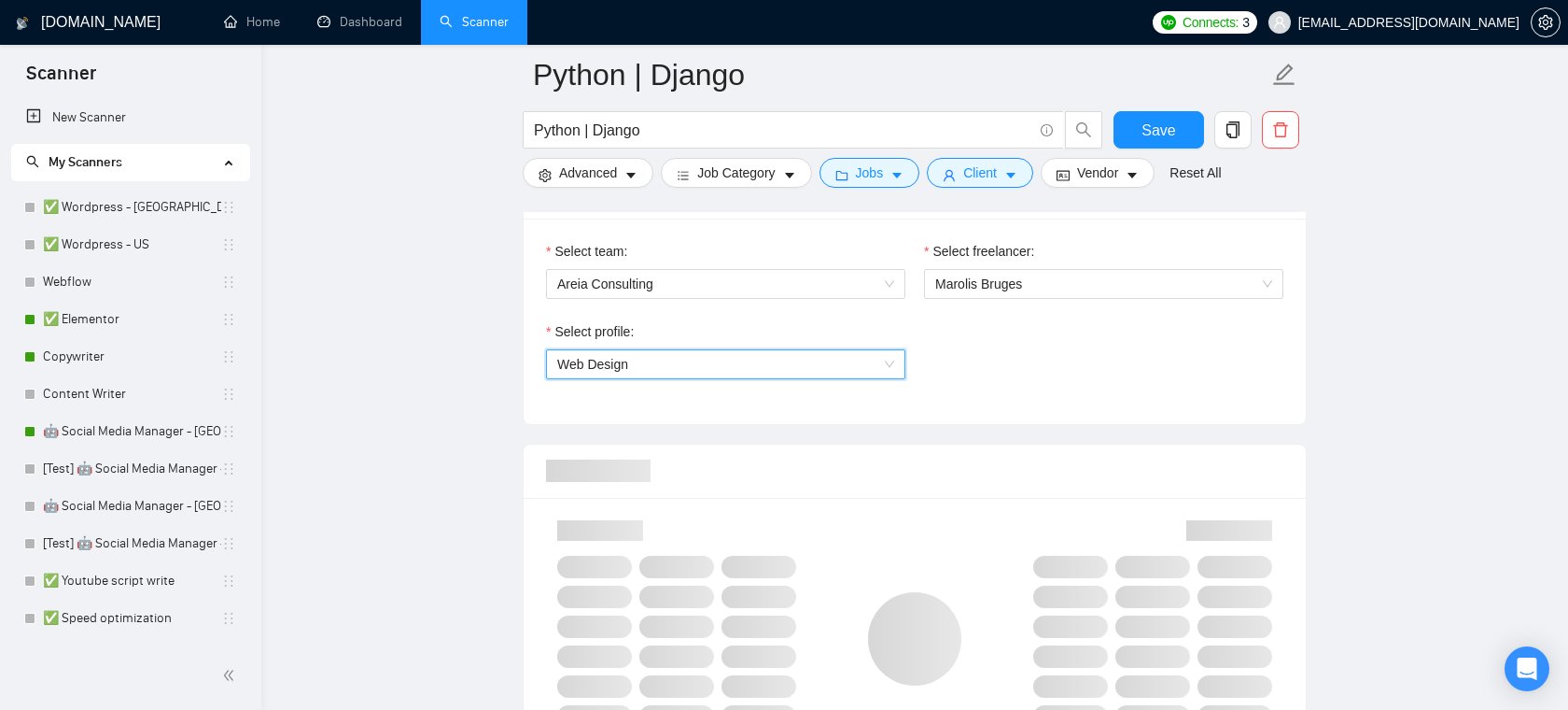
click at [842, 378] on span "Web Design" at bounding box center [726, 364] width 337 height 28
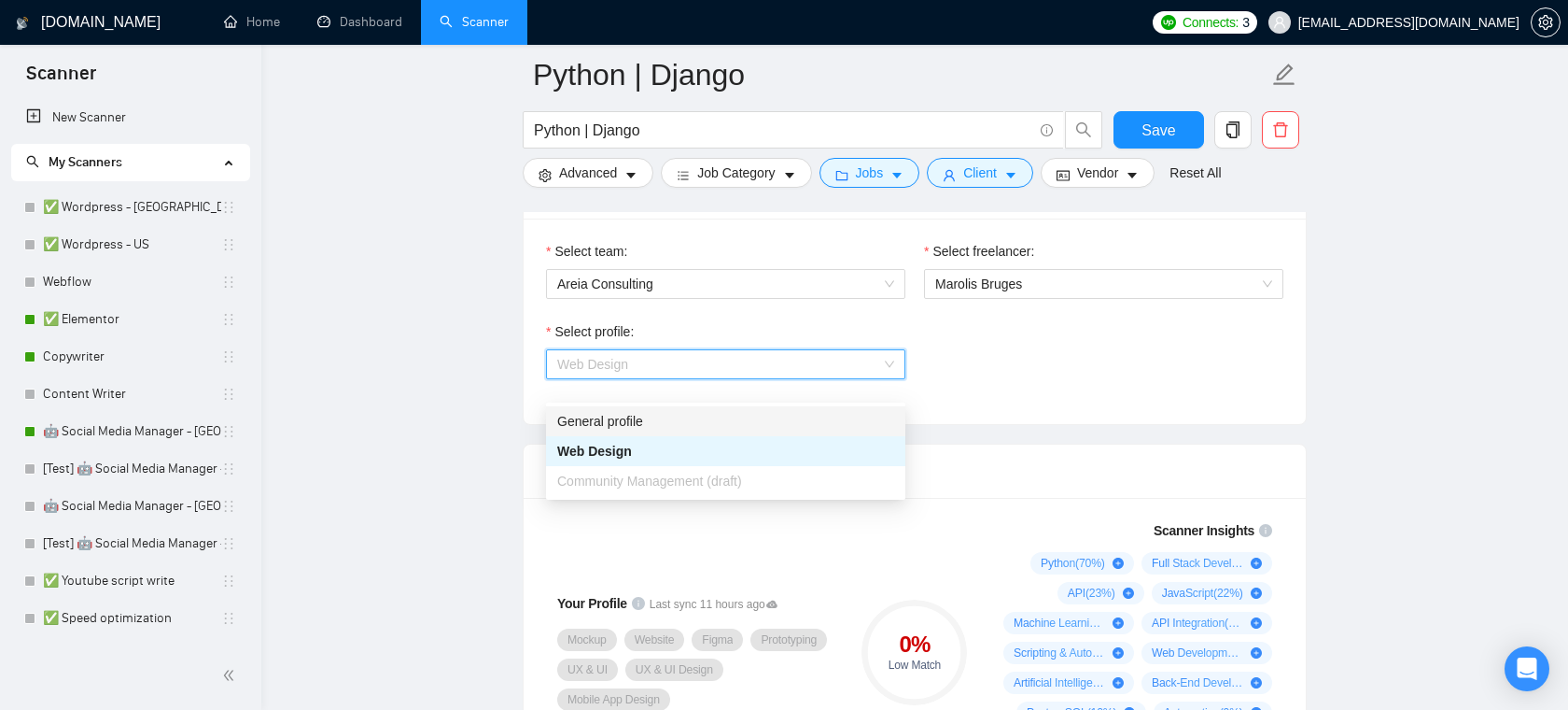
click at [715, 427] on div "General profile" at bounding box center [726, 421] width 337 height 21
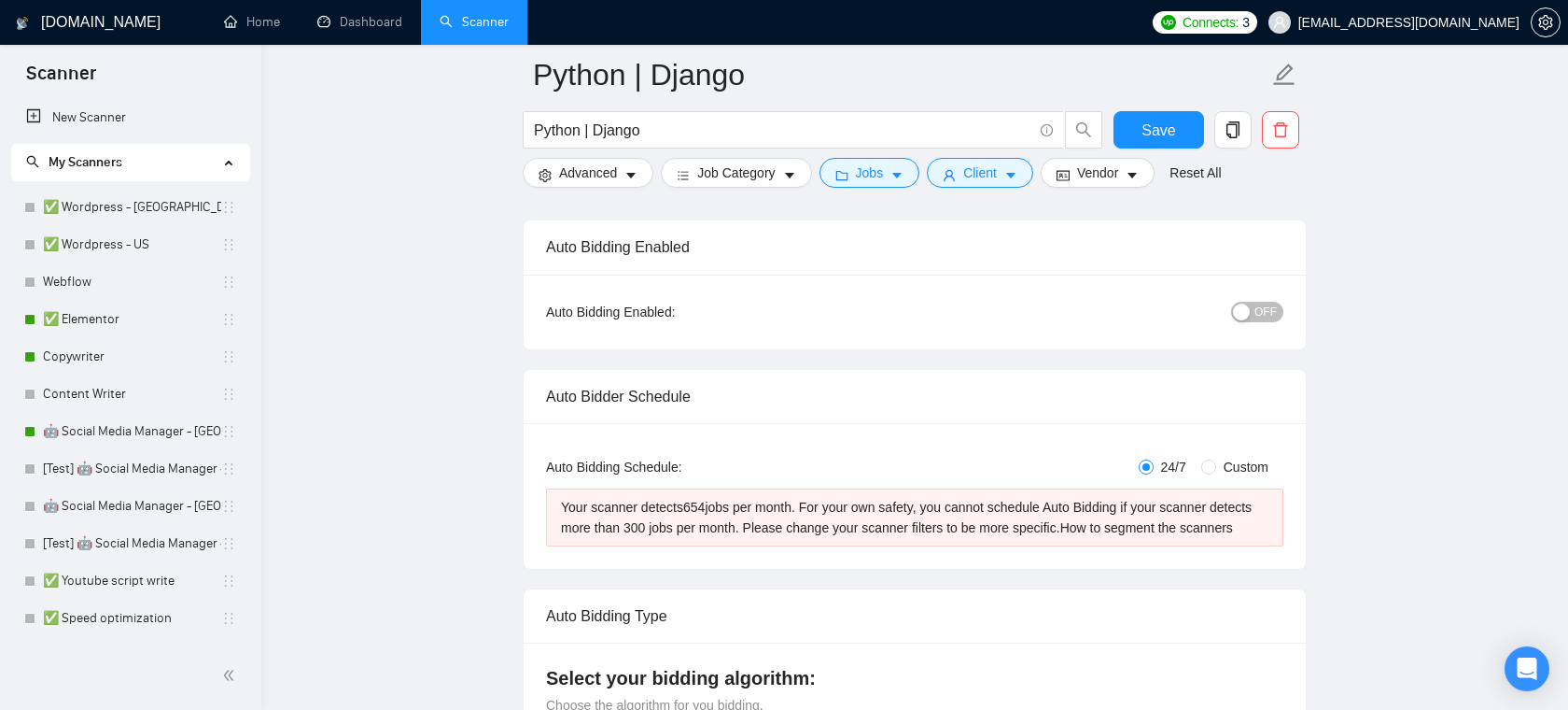
scroll to position [0, 0]
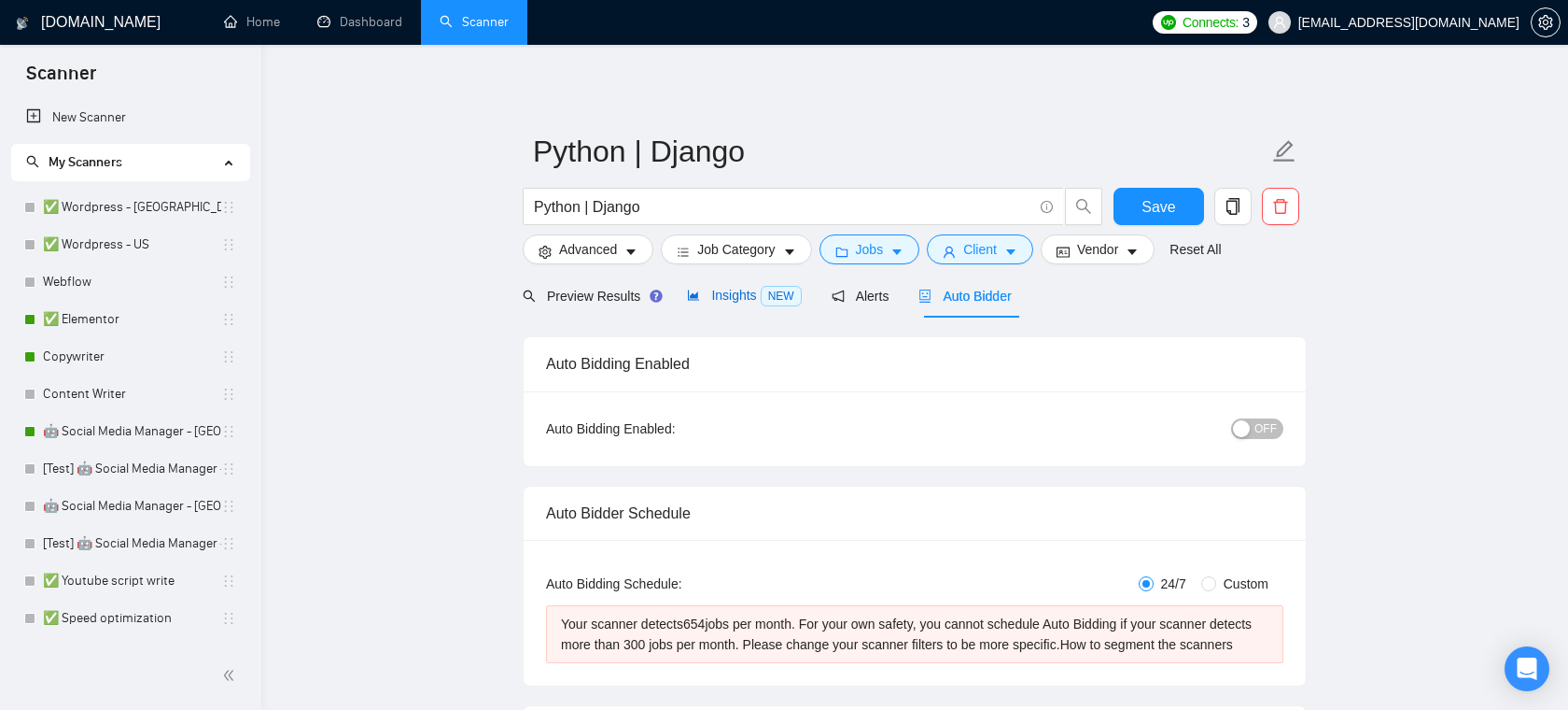
click at [742, 298] on span "Insights NEW" at bounding box center [743, 295] width 114 height 15
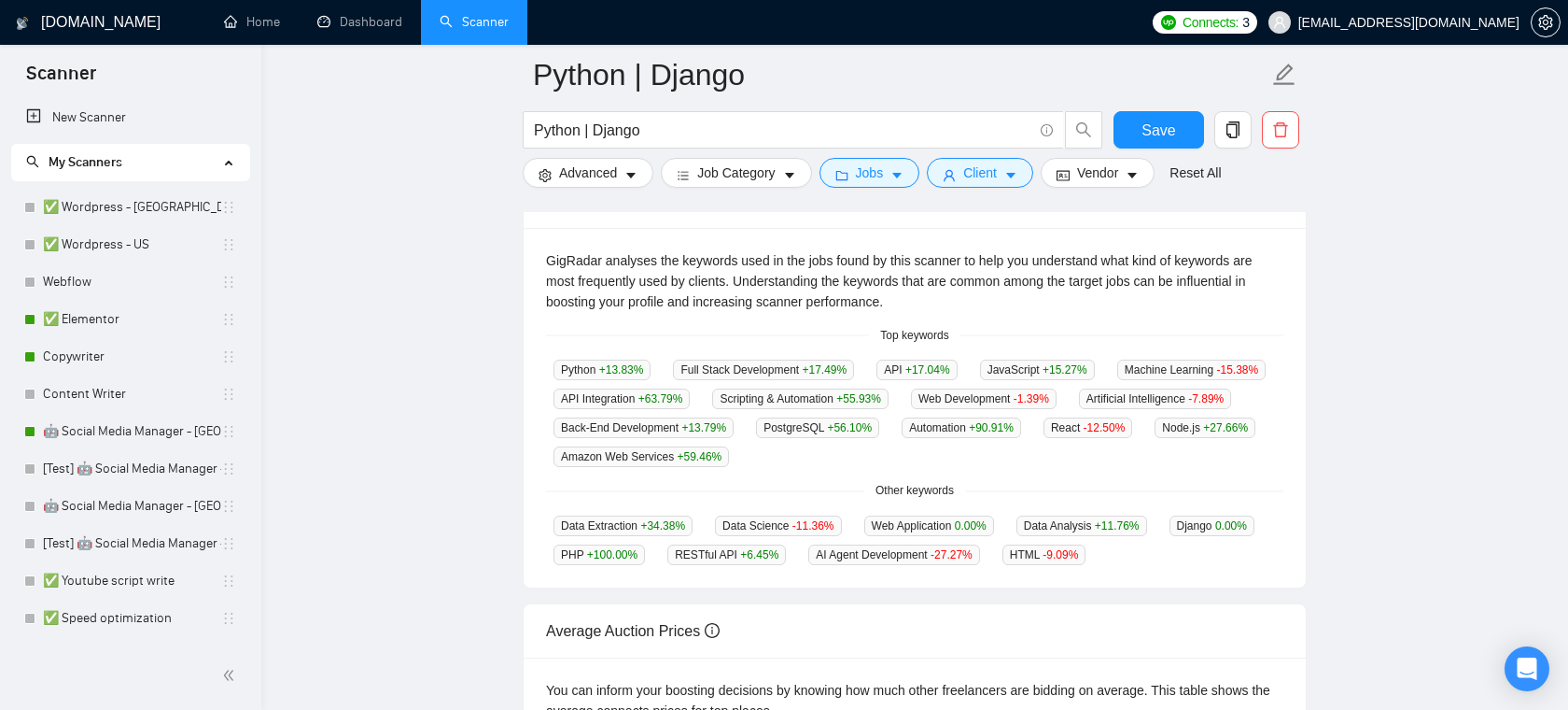
scroll to position [389, 0]
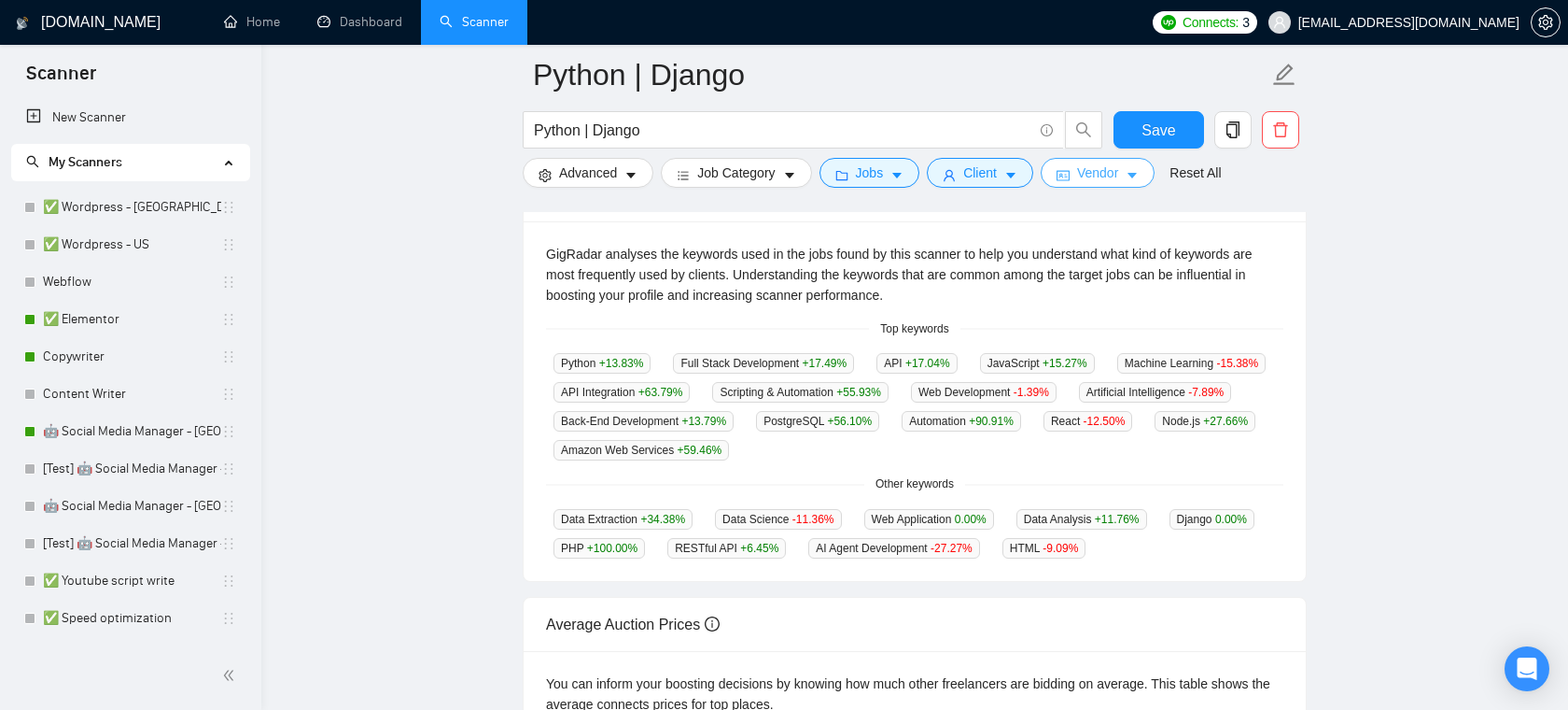
click at [1088, 173] on span "Vendor" at bounding box center [1097, 173] width 41 height 21
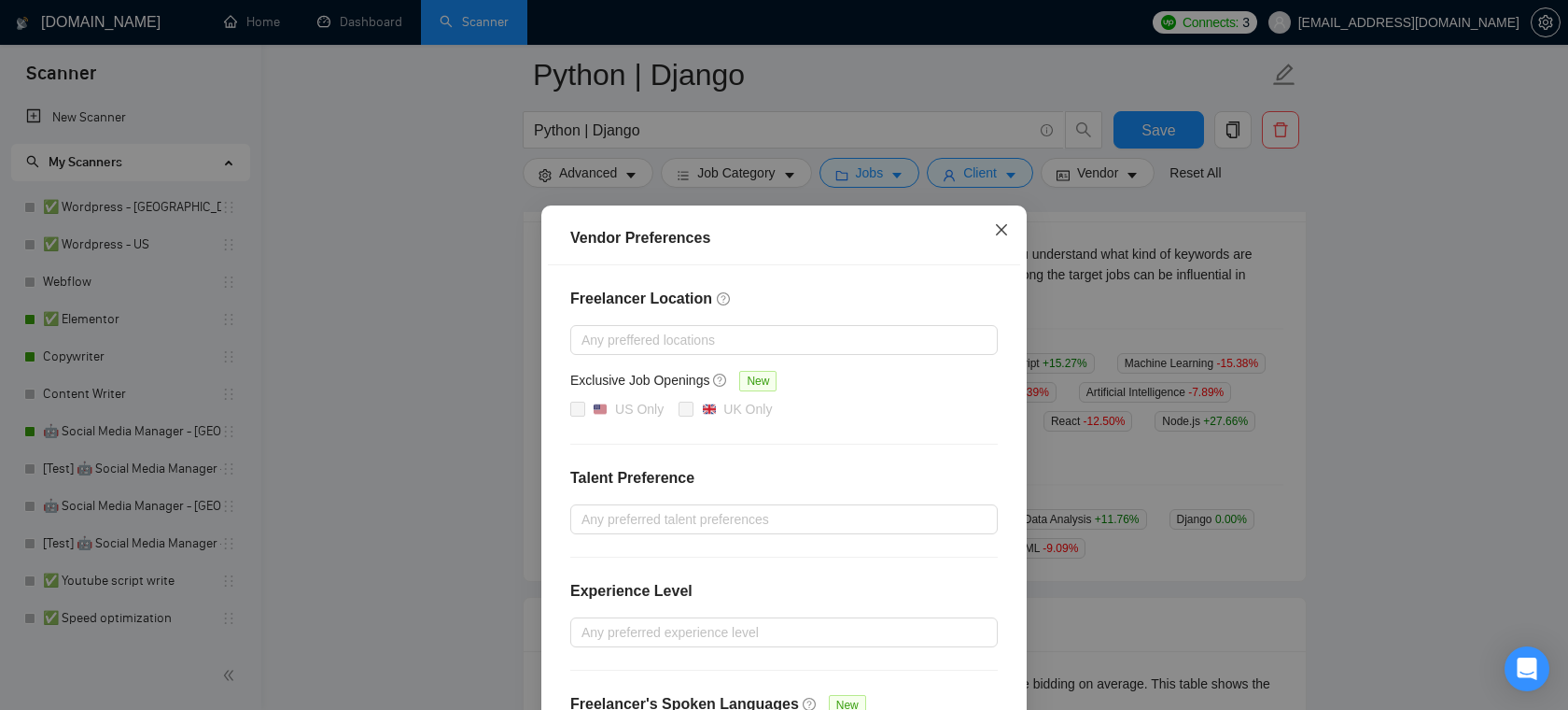
click at [1006, 224] on icon "close" at bounding box center [1002, 230] width 15 height 15
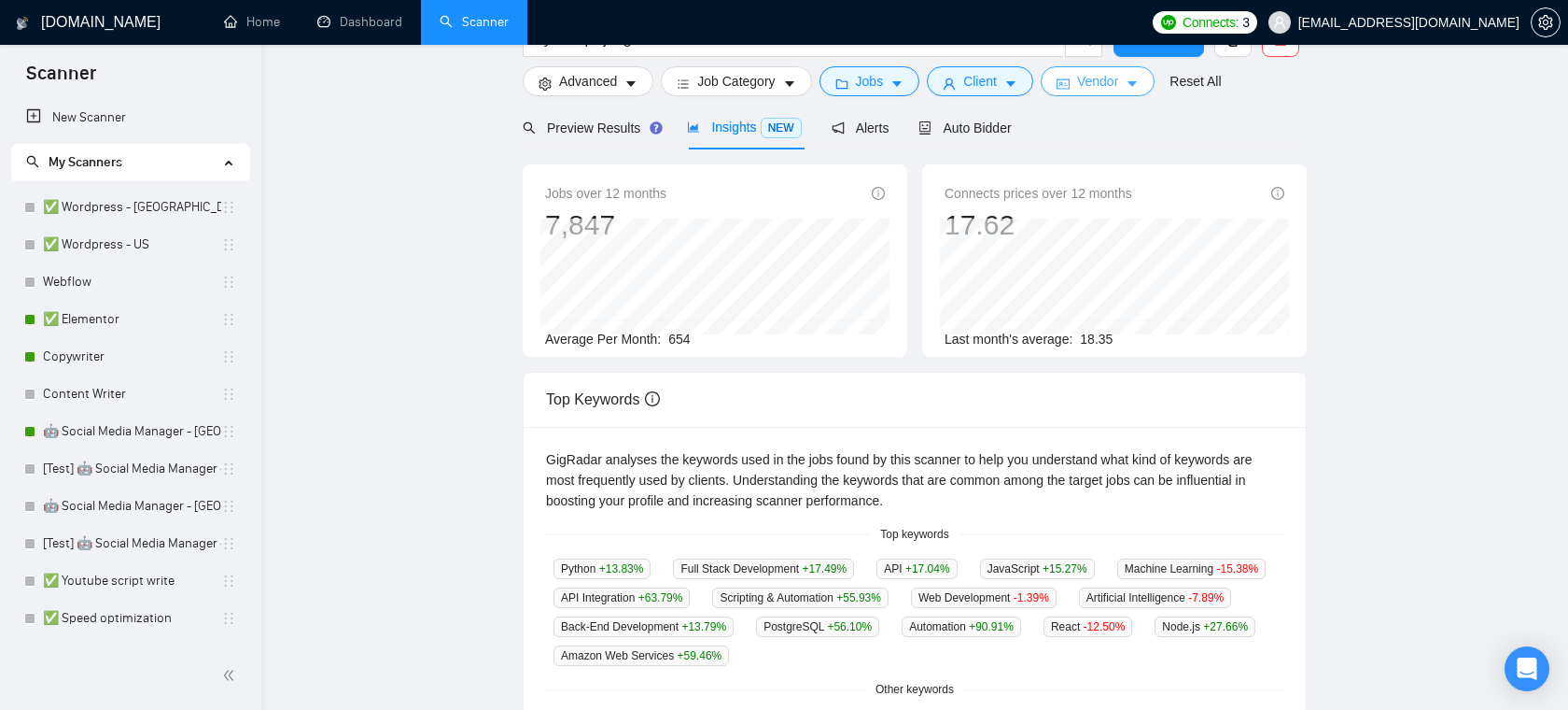
scroll to position [0, 0]
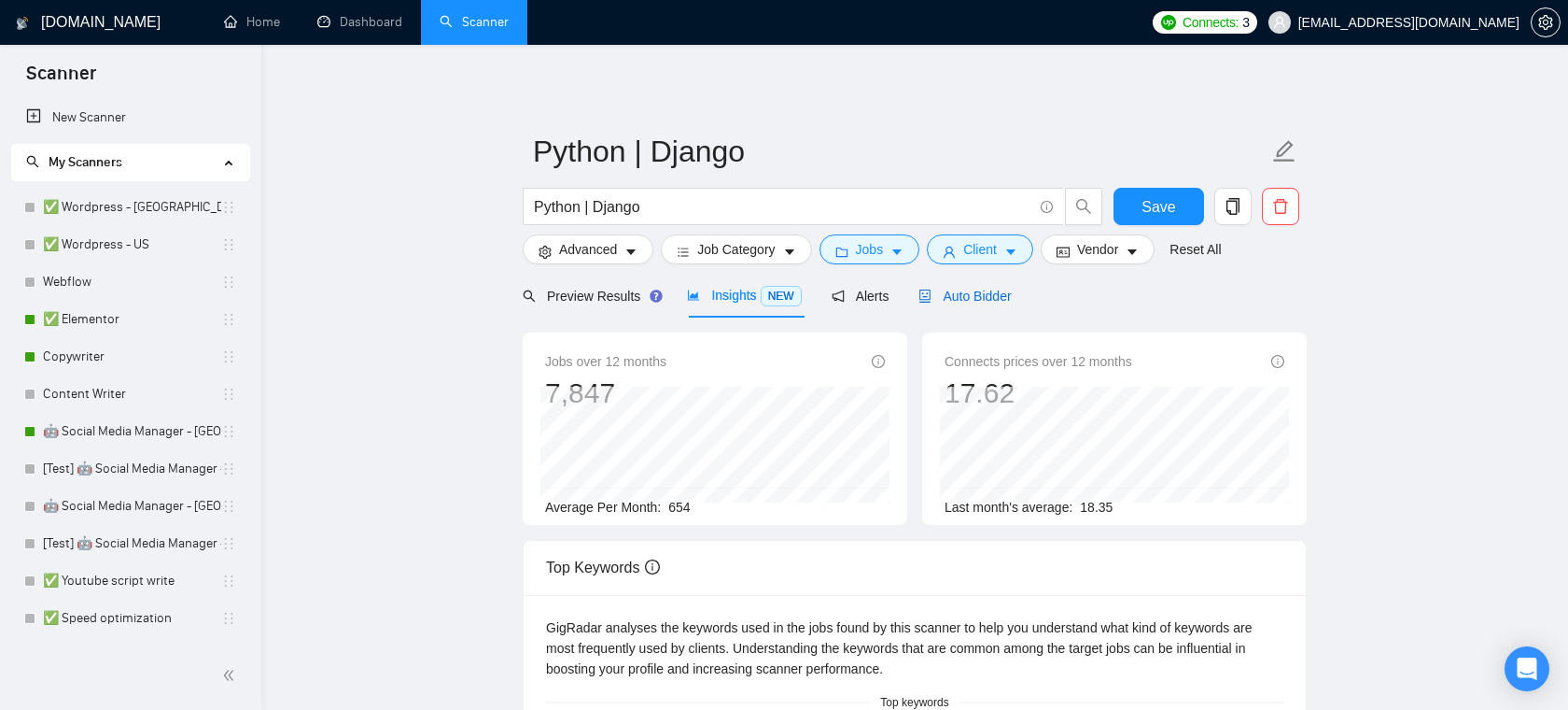
click at [975, 286] on div "Auto Bidder" at bounding box center [964, 296] width 93 height 21
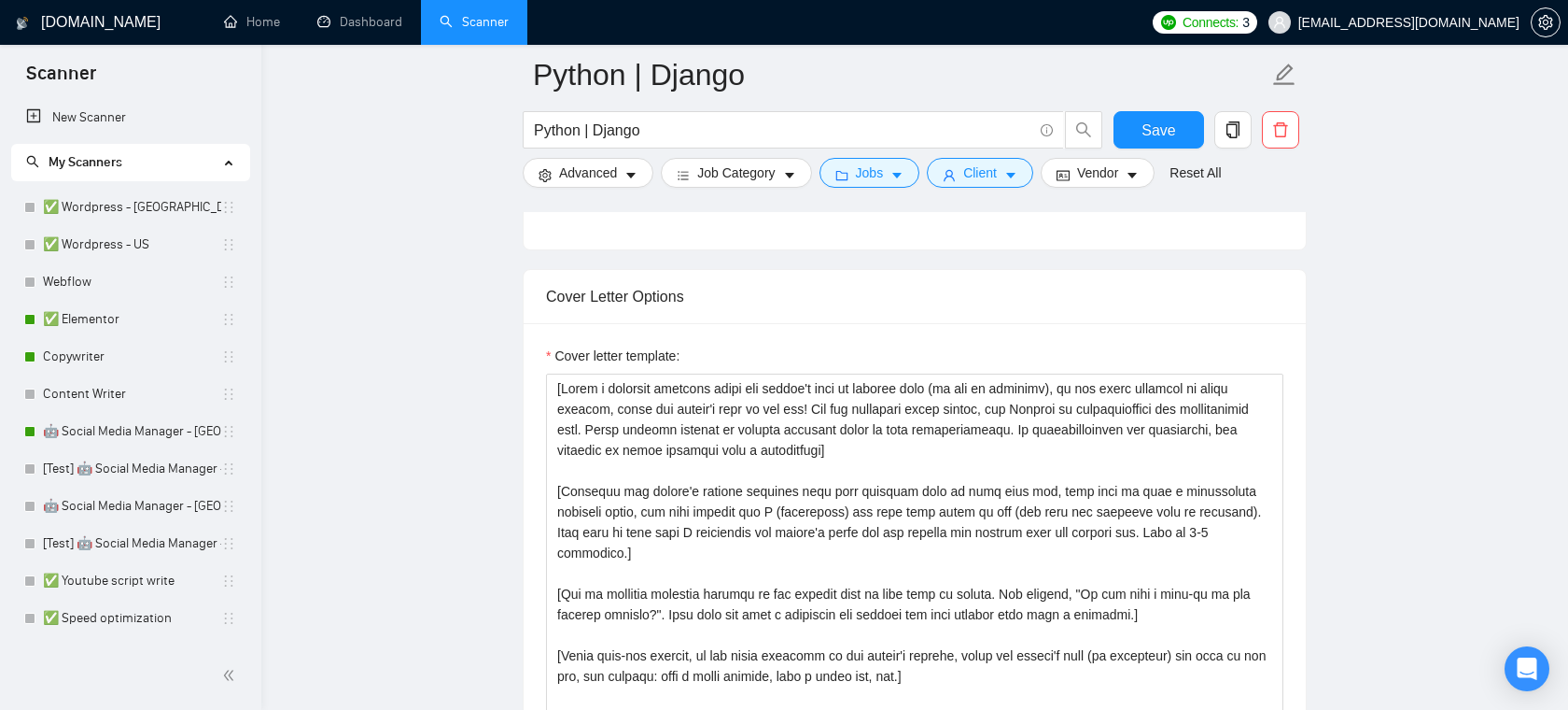
scroll to position [2099, 0]
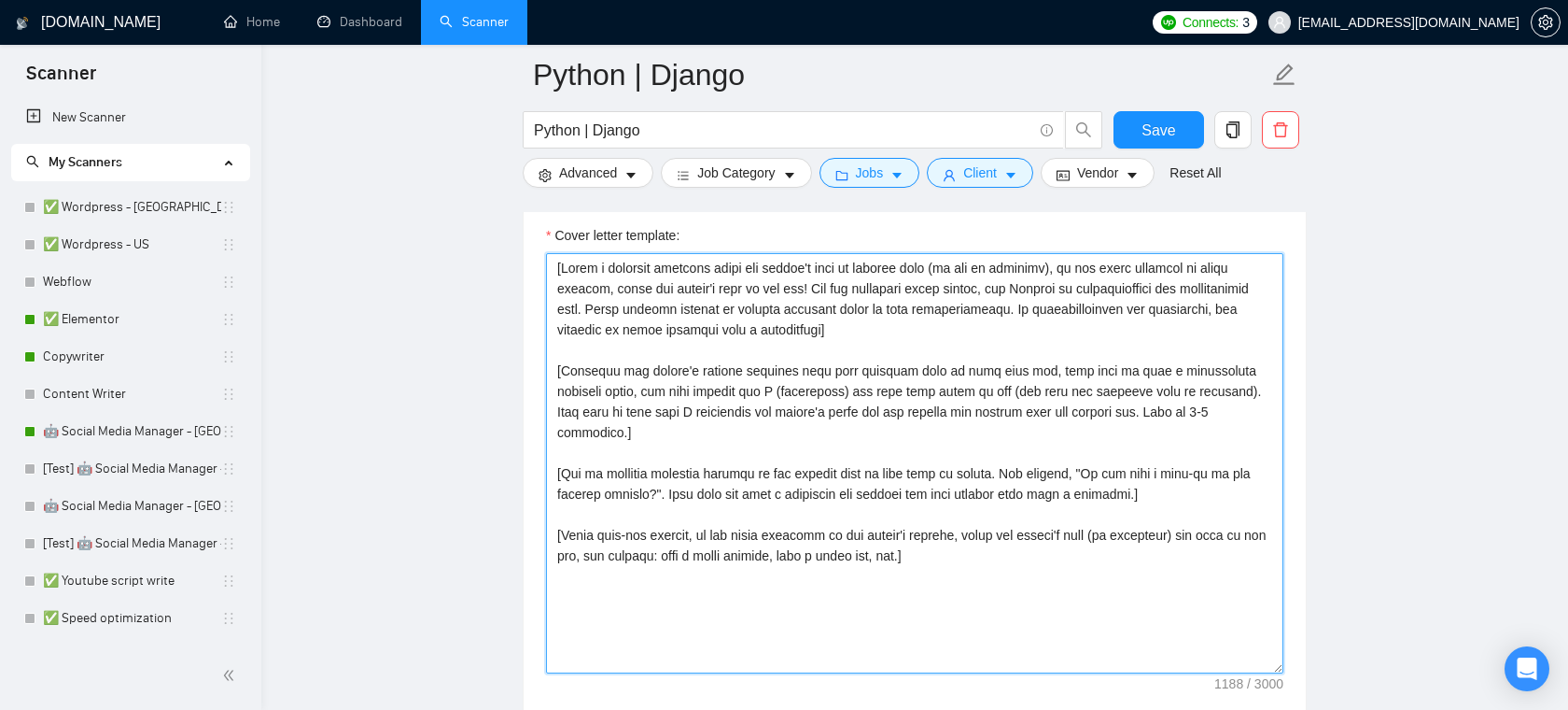
click at [862, 417] on textarea "Cover letter template:" at bounding box center [915, 463] width 737 height 420
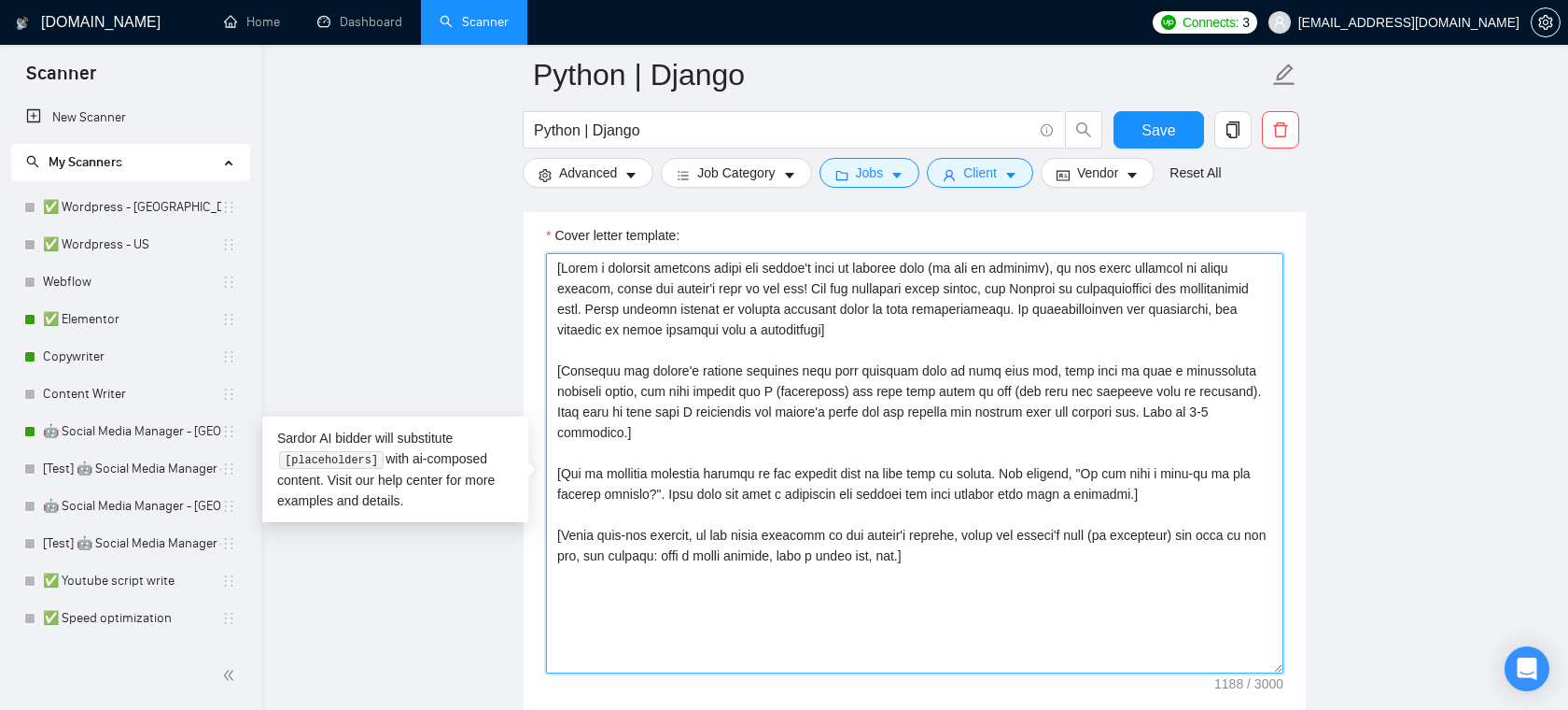
click at [854, 468] on textarea "Cover letter template:" at bounding box center [915, 463] width 737 height 420
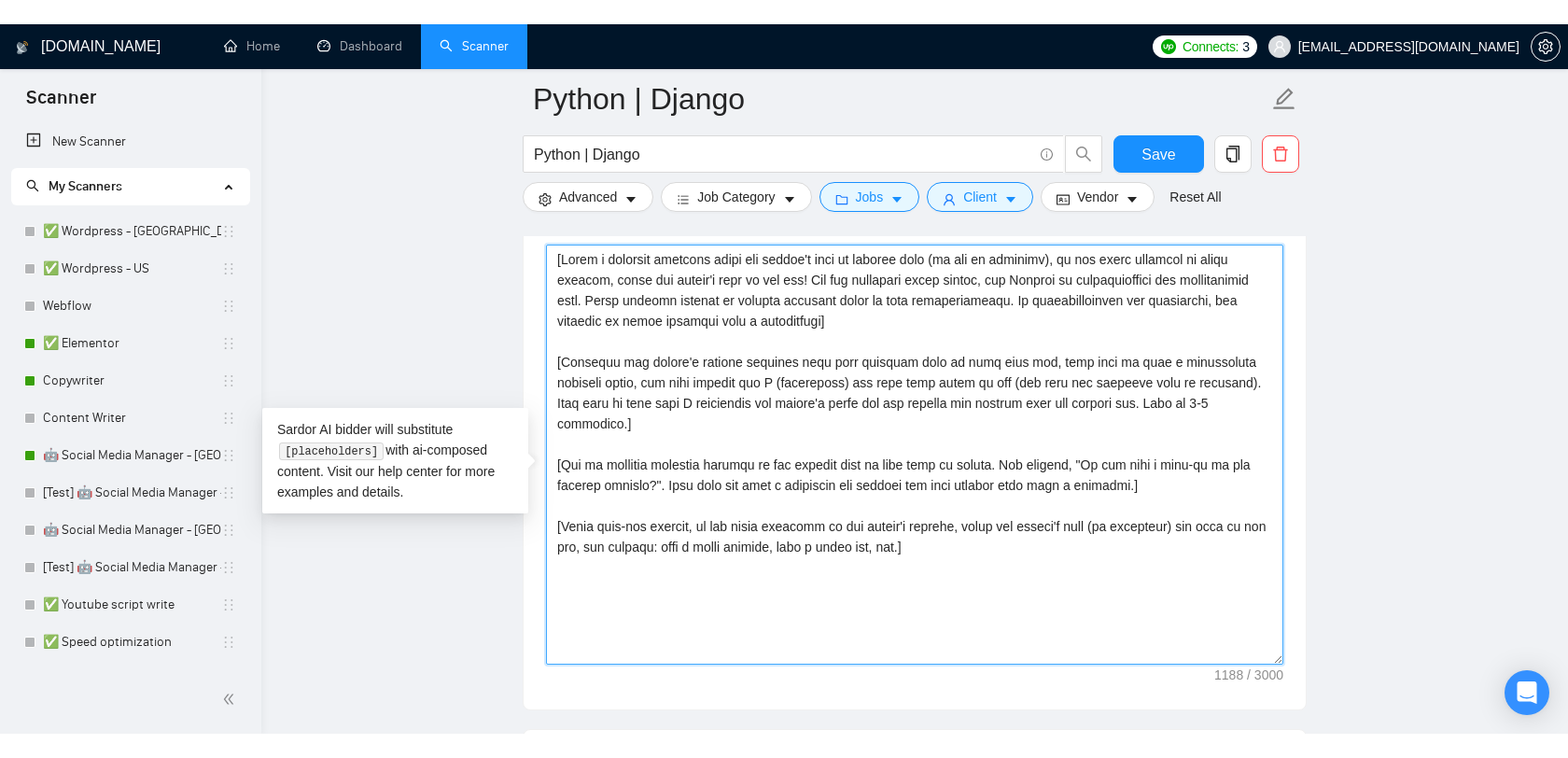
scroll to position [2134, 0]
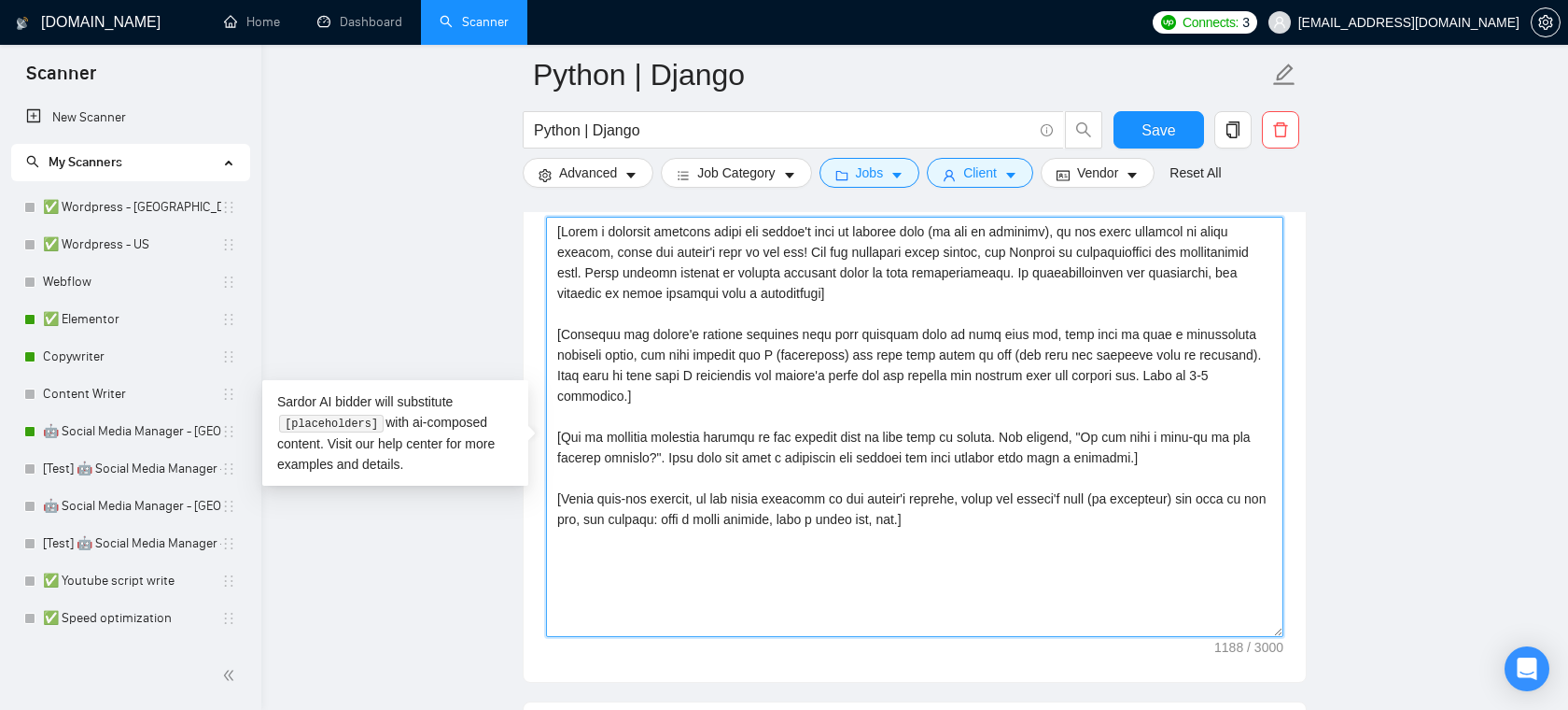
click at [850, 495] on textarea "Cover letter template:" at bounding box center [915, 427] width 737 height 420
click at [912, 527] on textarea "Cover letter template:" at bounding box center [915, 427] width 737 height 420
click at [989, 525] on textarea "Cover letter template:" at bounding box center [915, 427] width 737 height 420
click at [776, 415] on textarea "Cover letter template:" at bounding box center [915, 427] width 737 height 420
